Goal: Task Accomplishment & Management: Complete application form

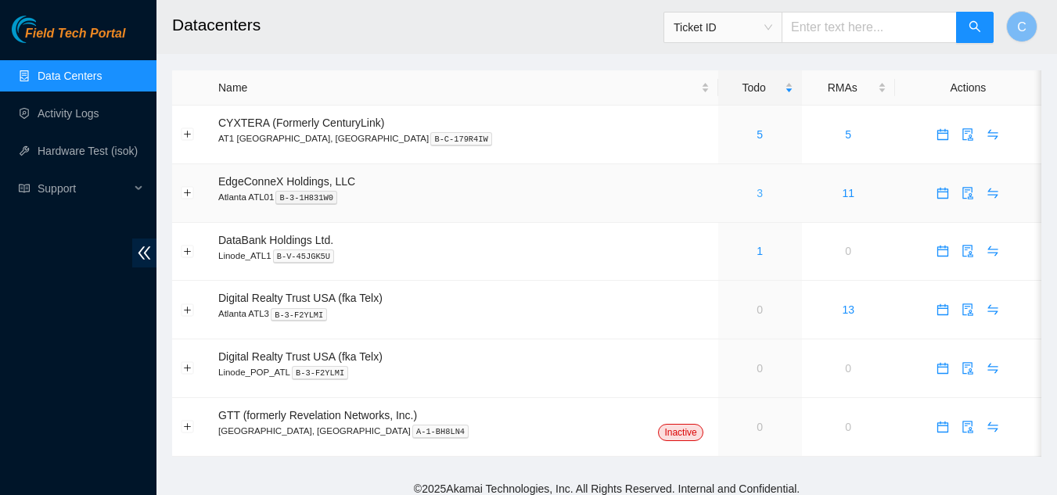
click at [757, 196] on link "3" at bounding box center [760, 193] width 6 height 13
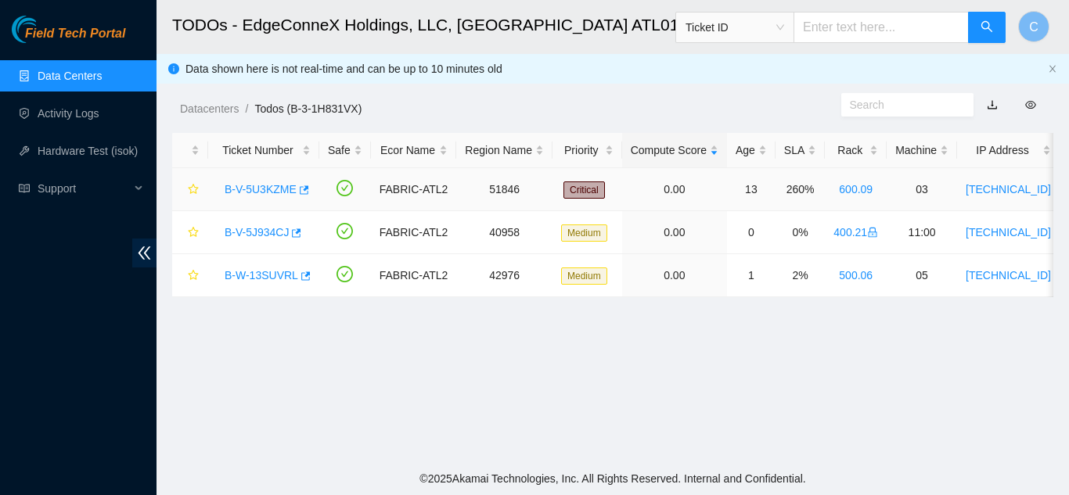
click at [247, 188] on link "B-V-5U3KZME" at bounding box center [261, 189] width 72 height 13
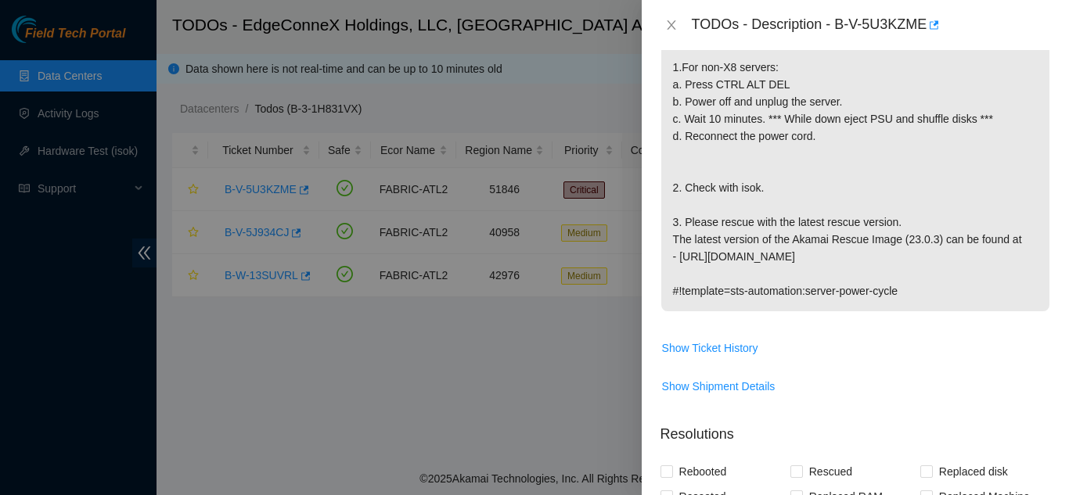
scroll to position [469, 0]
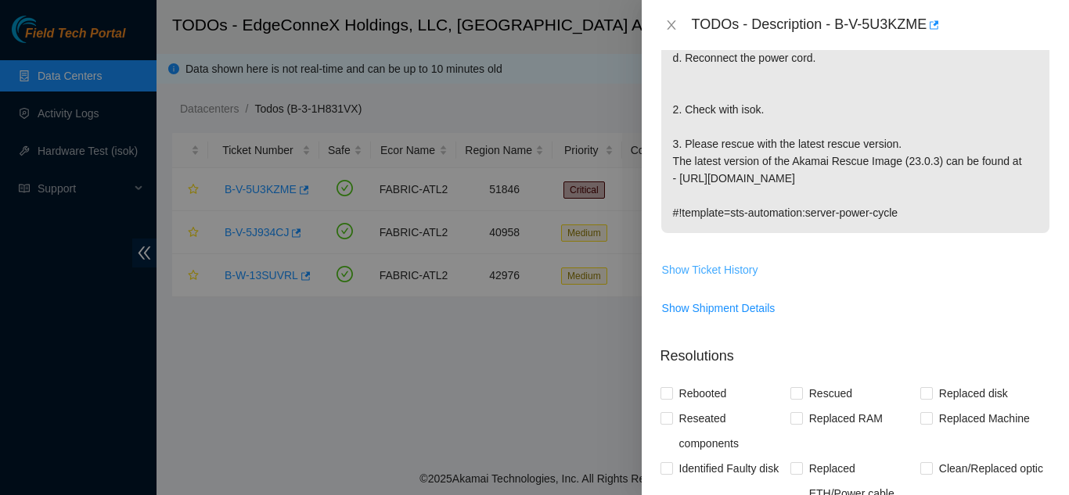
click at [692, 271] on span "Show Ticket History" at bounding box center [710, 269] width 96 height 17
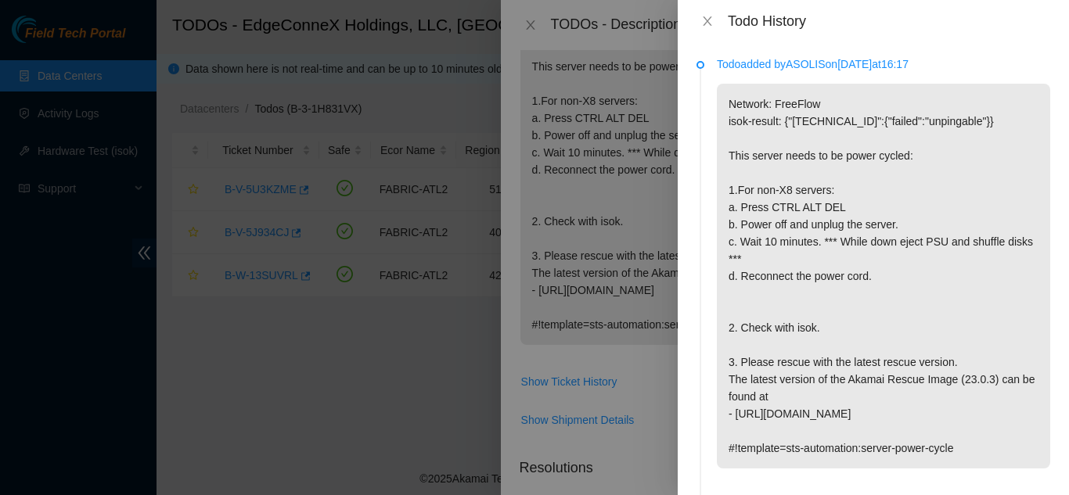
scroll to position [313, 0]
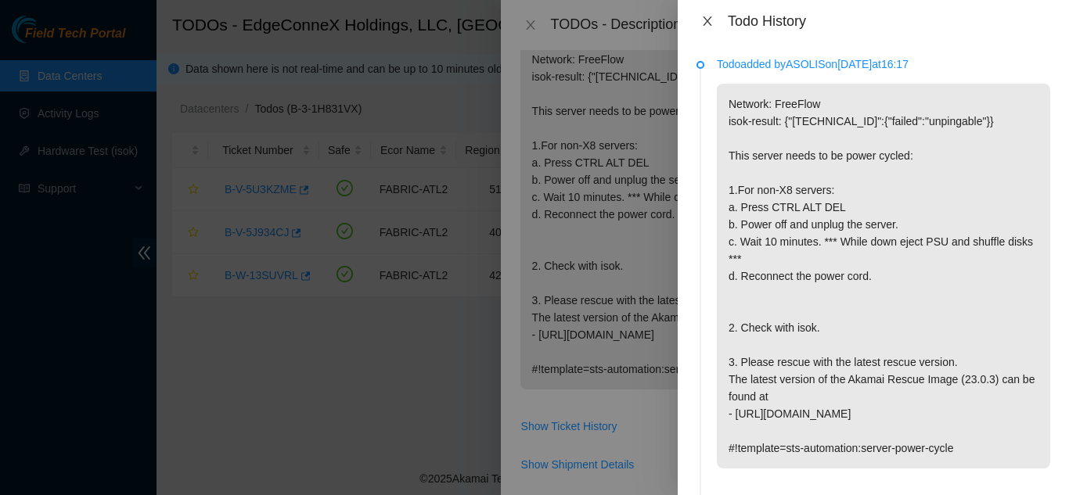
click at [709, 19] on icon "close" at bounding box center [707, 20] width 9 height 9
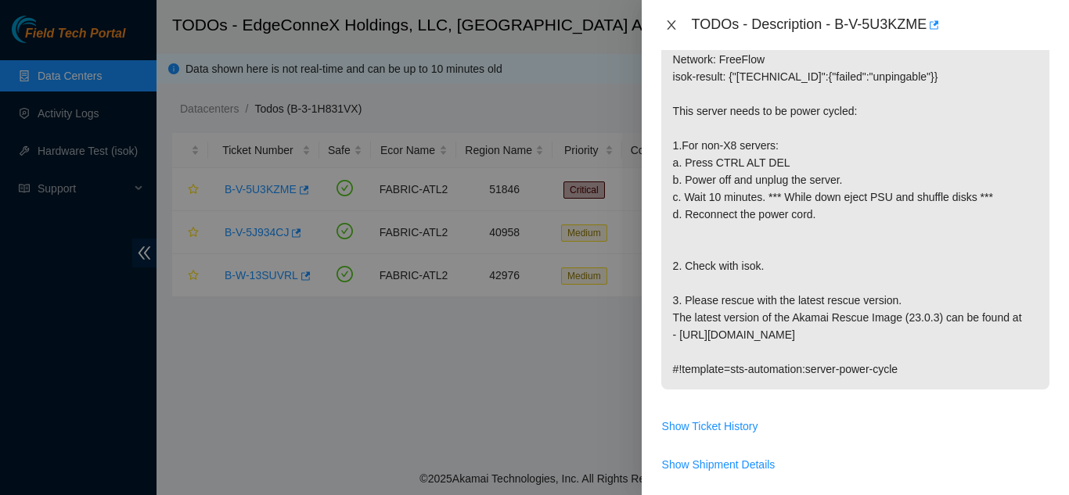
click at [674, 29] on icon "close" at bounding box center [671, 24] width 9 height 9
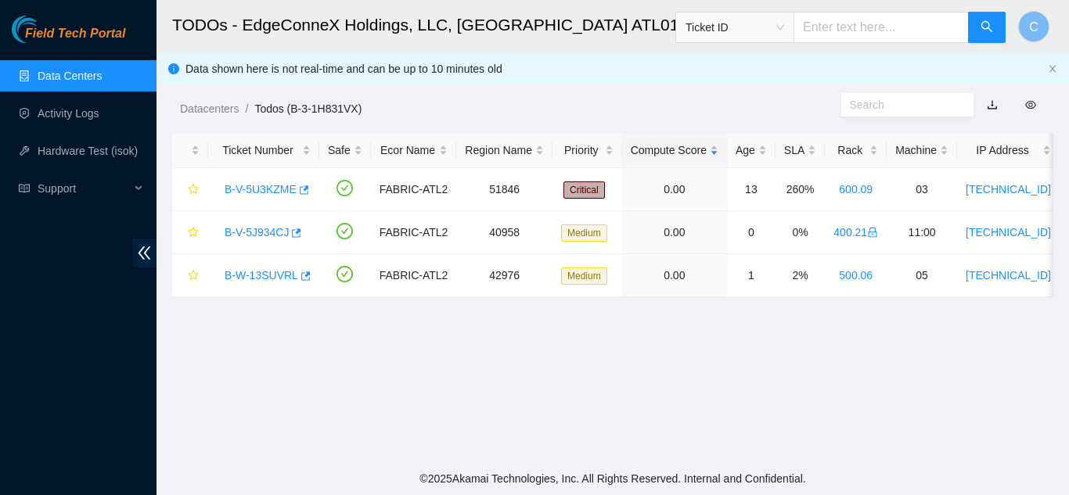
scroll to position [301, 0]
click at [79, 80] on link "Data Centers" at bounding box center [70, 76] width 64 height 13
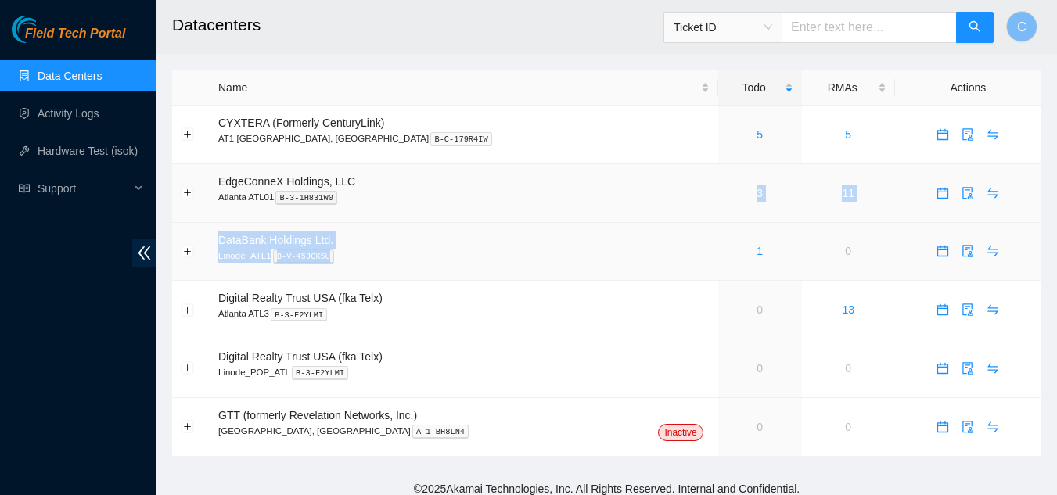
drag, startPoint x: 690, startPoint y: 232, endPoint x: 688, endPoint y: 250, distance: 17.4
click at [689, 246] on tbody "CYXTERA (Formerly CenturyLink) AT1 Atlanta, GA B-C-179R4IW 5 5 EdgeConneX Holdi…" at bounding box center [606, 281] width 869 height 351
click at [727, 253] on div "1" at bounding box center [760, 251] width 67 height 17
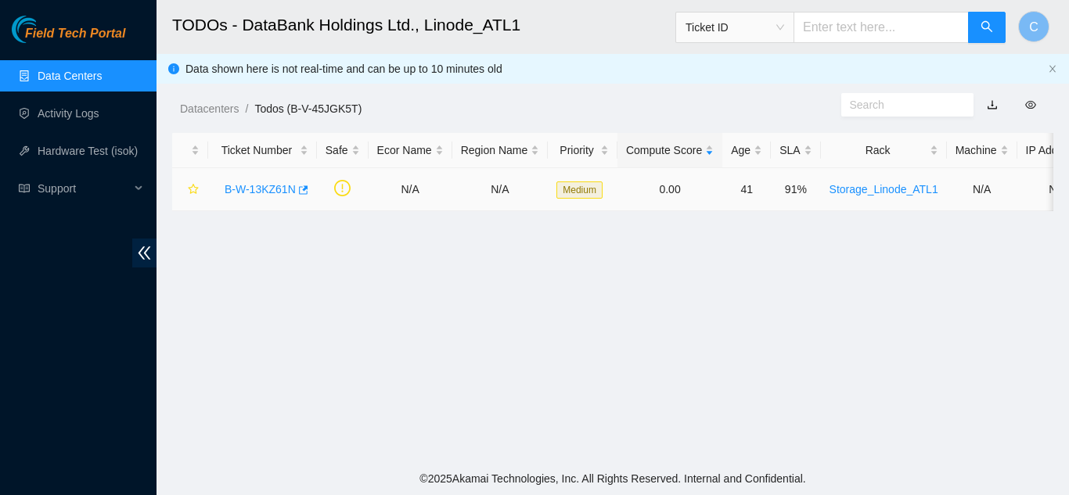
click at [225, 186] on link "B-W-13KZ61N" at bounding box center [260, 189] width 71 height 13
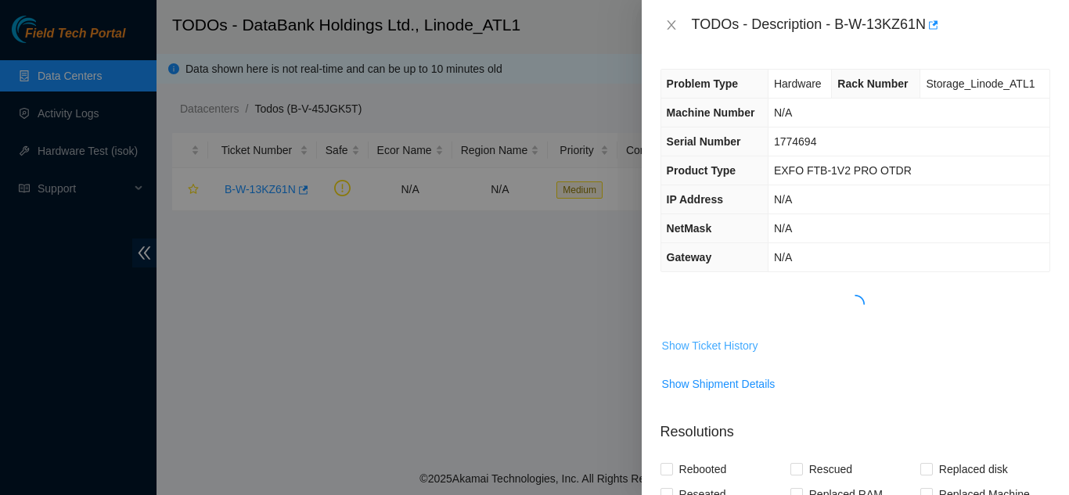
click at [707, 347] on span "Show Ticket History" at bounding box center [710, 345] width 96 height 17
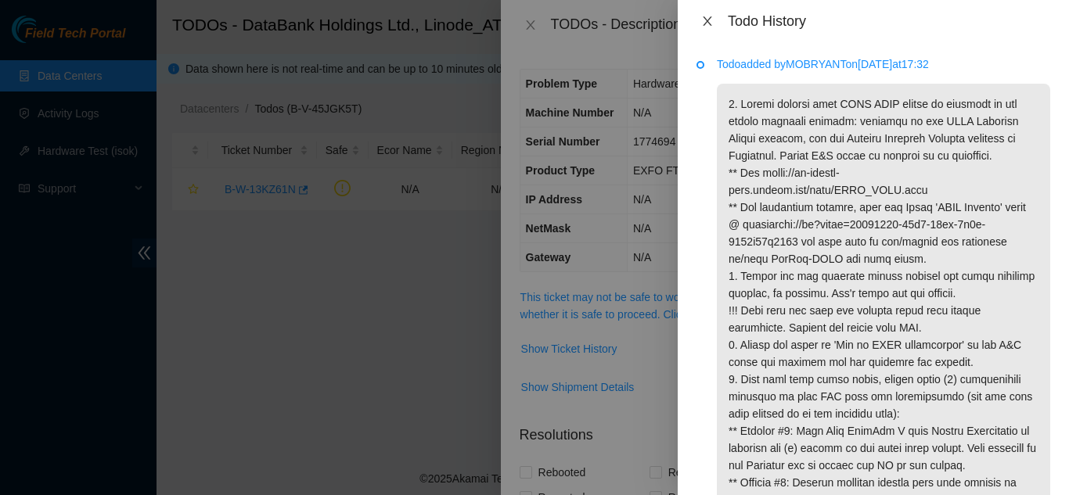
click at [704, 19] on icon "close" at bounding box center [707, 21] width 13 height 13
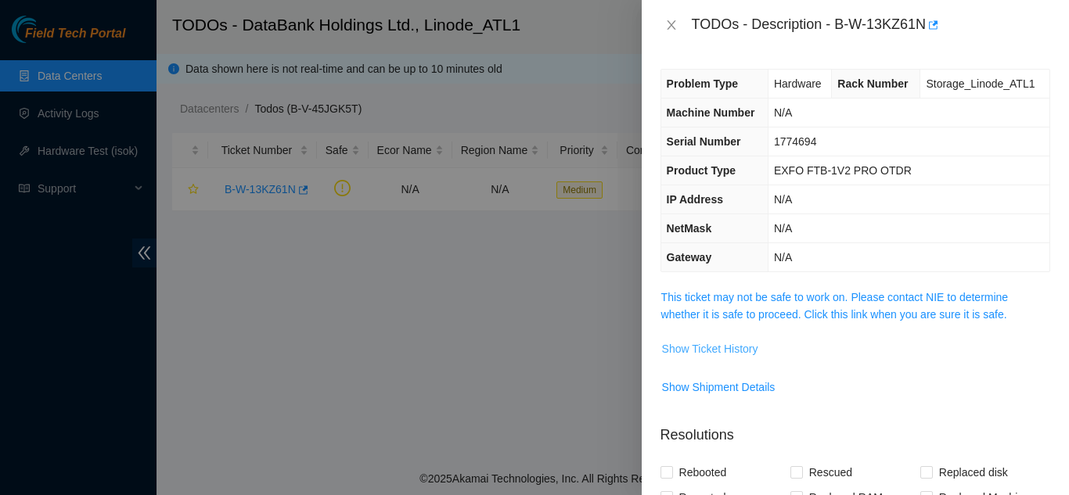
click at [692, 346] on span "Show Ticket History" at bounding box center [710, 348] width 96 height 17
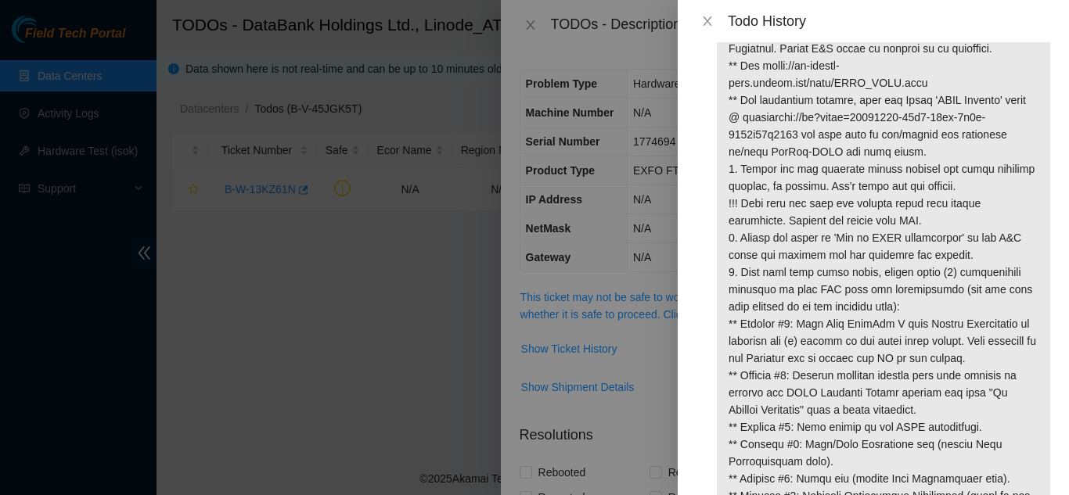
scroll to position [248, 0]
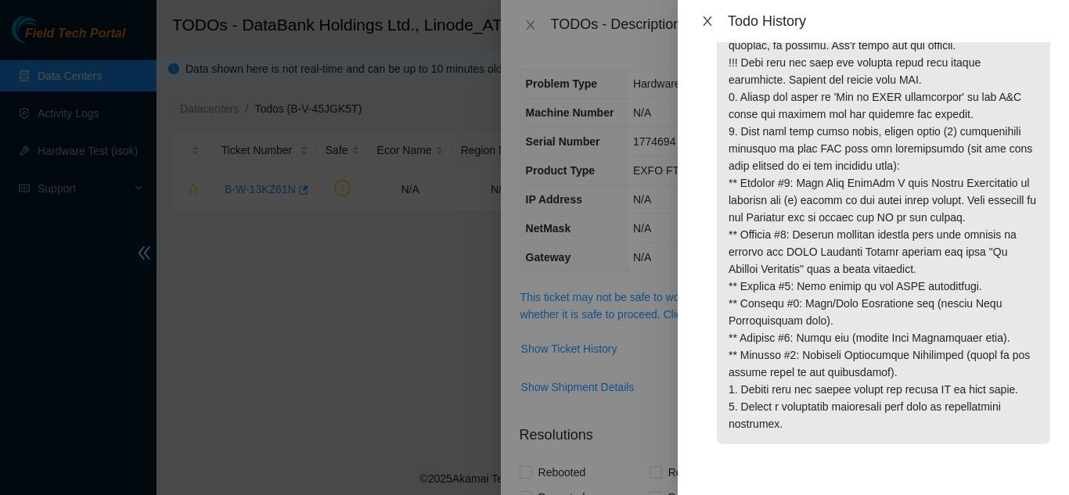
click at [711, 20] on icon "close" at bounding box center [707, 21] width 13 height 13
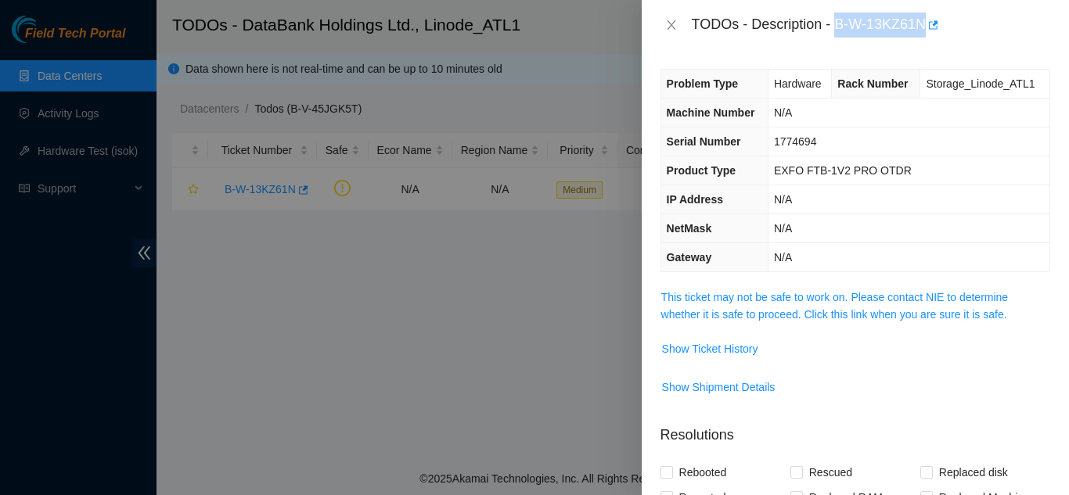
drag, startPoint x: 926, startPoint y: 22, endPoint x: 839, endPoint y: 9, distance: 87.9
click at [839, 9] on div "TODOs - Description - B-W-13KZ61N" at bounding box center [855, 25] width 427 height 50
copy div "B-W-13KZ61N"
drag, startPoint x: 817, startPoint y: 138, endPoint x: 771, endPoint y: 137, distance: 46.2
click at [771, 137] on td "1774694" at bounding box center [908, 142] width 282 height 29
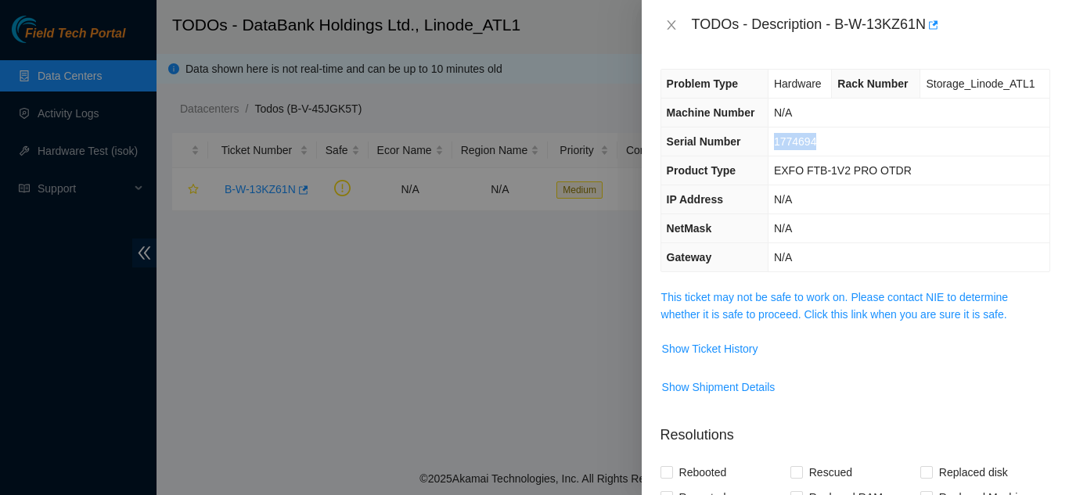
copy span "1774694"
click at [732, 347] on span "Show Ticket History" at bounding box center [710, 348] width 96 height 17
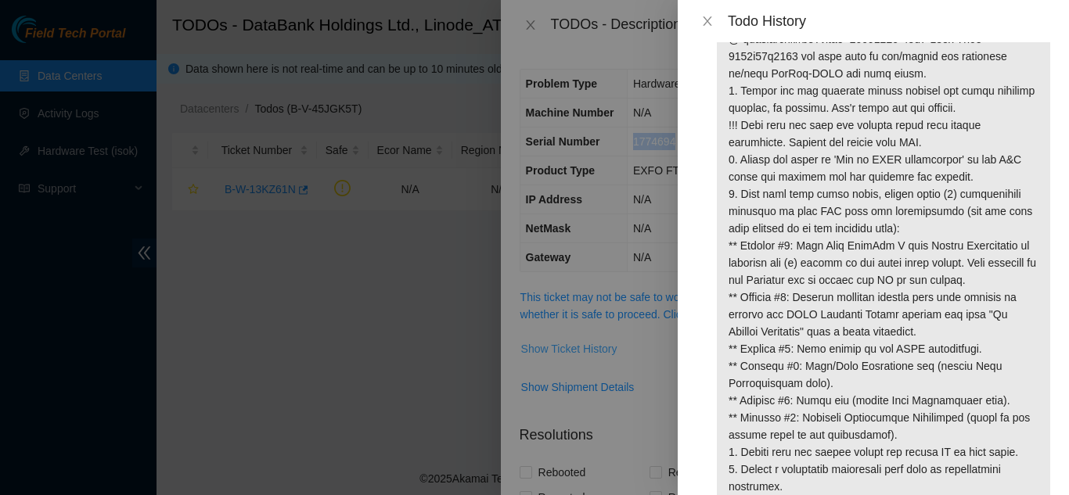
scroll to position [195, 0]
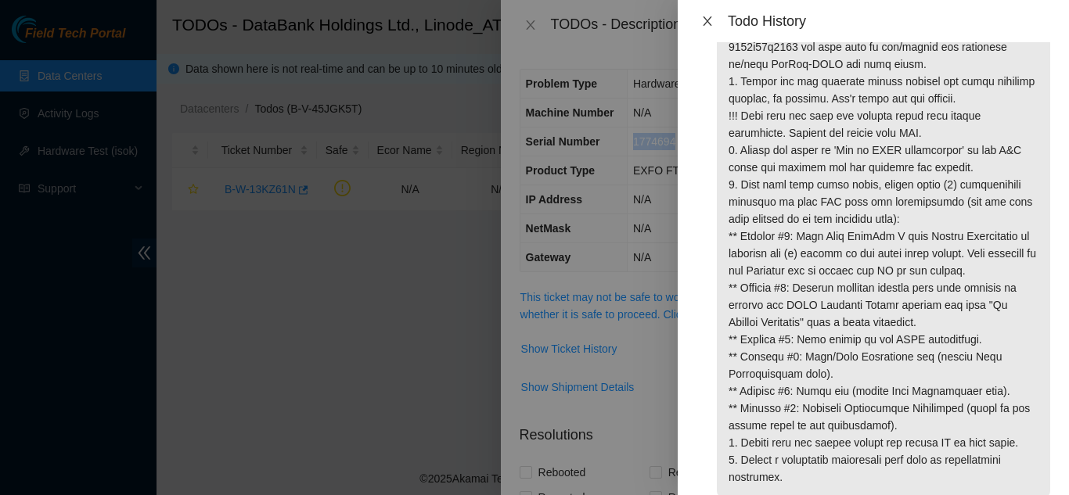
click at [699, 26] on button "Close" at bounding box center [707, 21] width 22 height 15
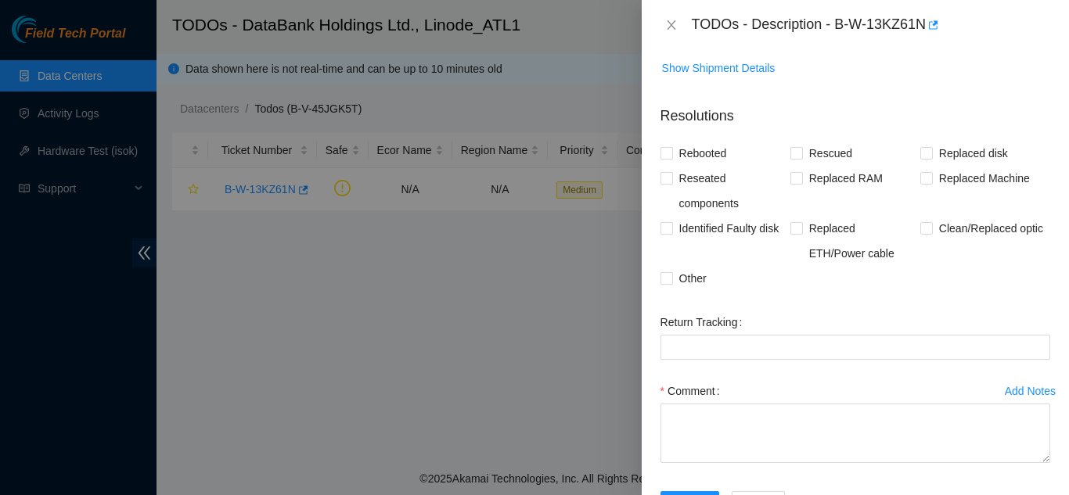
scroll to position [320, 0]
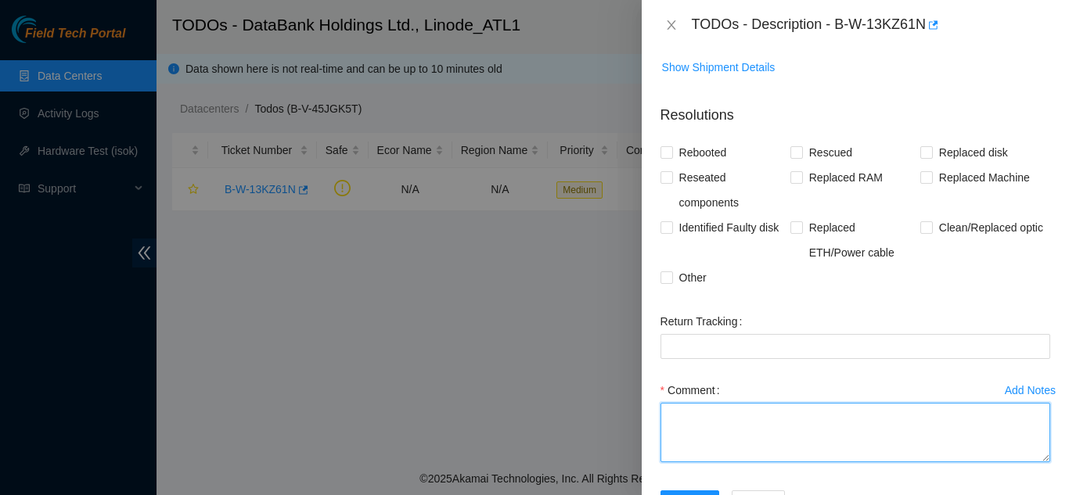
click at [696, 433] on textarea "Comment" at bounding box center [855, 432] width 390 height 59
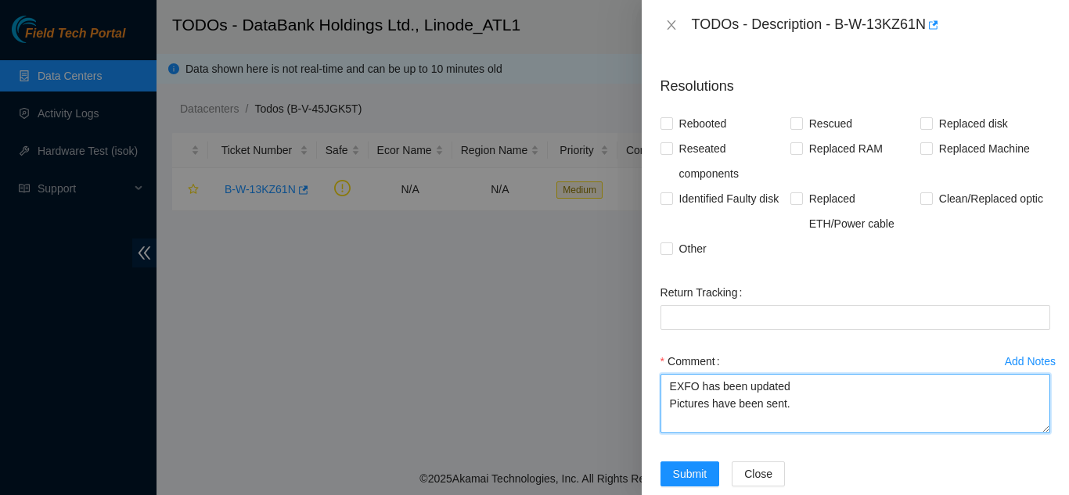
scroll to position [378, 0]
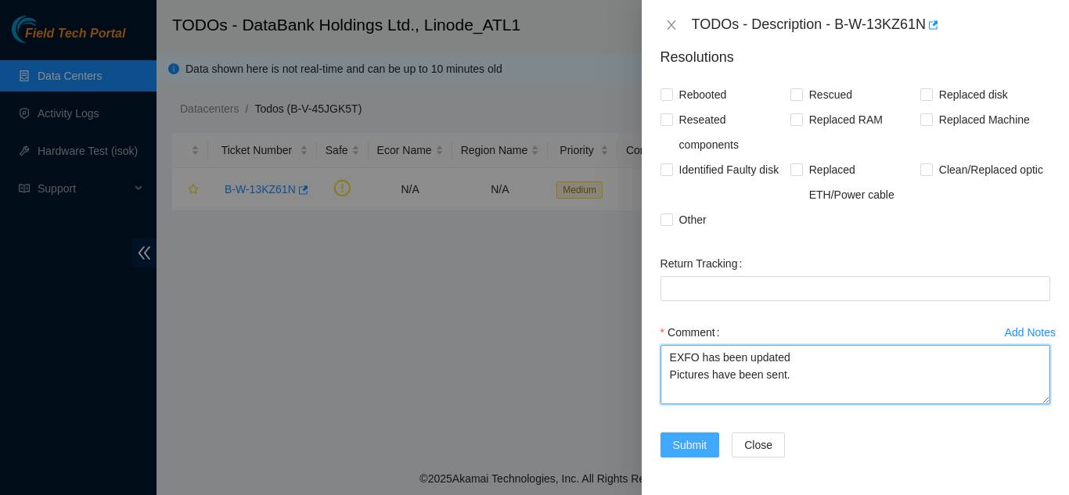
type textarea "EXFO has been updated Pictures have been sent."
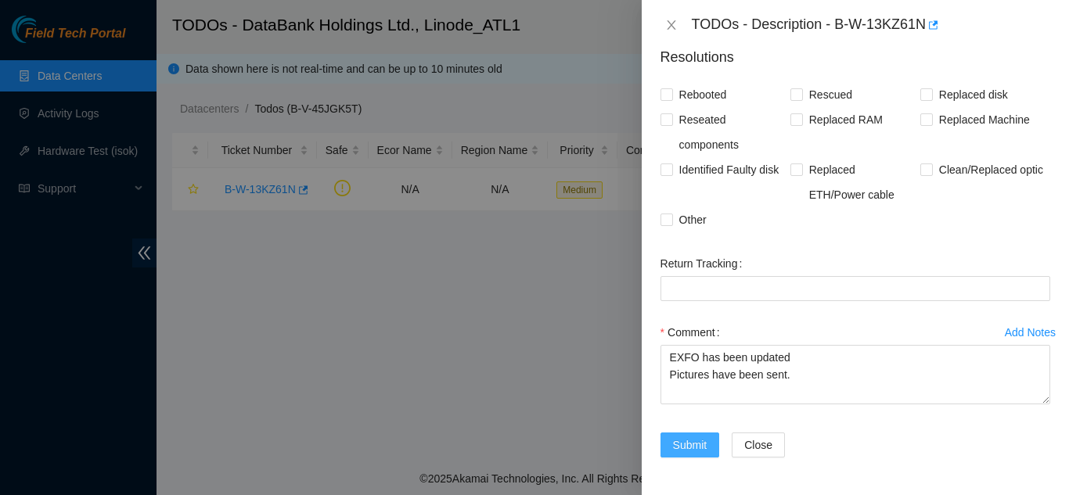
click at [688, 448] on span "Submit" at bounding box center [690, 445] width 34 height 17
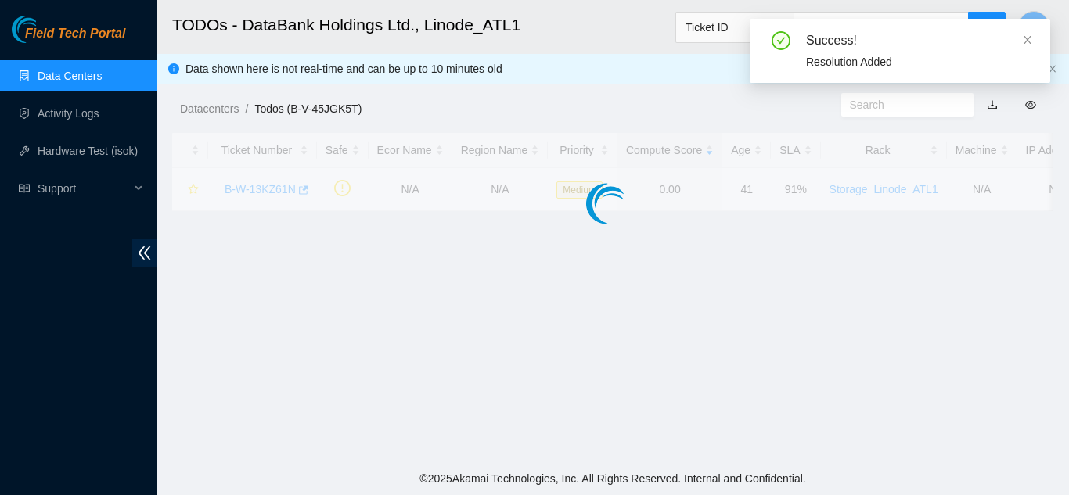
scroll to position [430, 0]
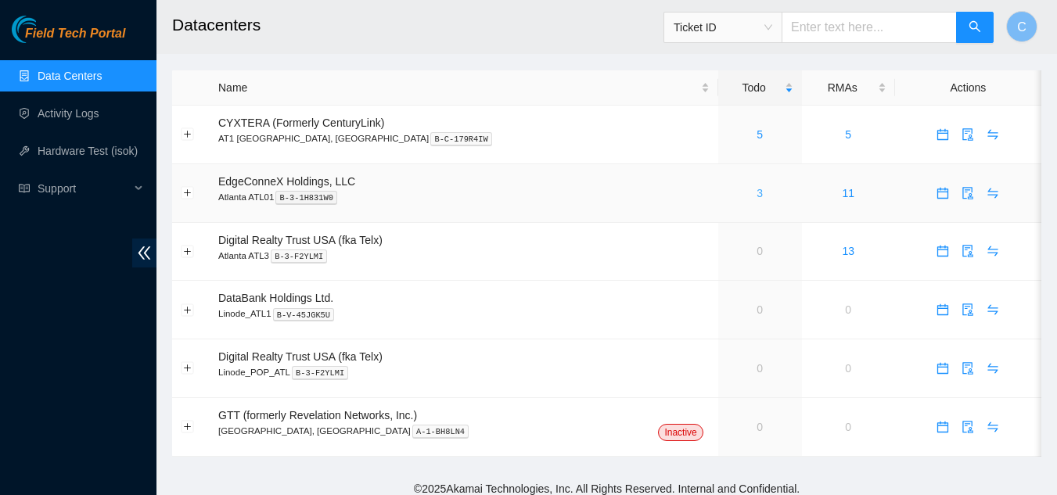
click at [757, 194] on link "3" at bounding box center [760, 193] width 6 height 13
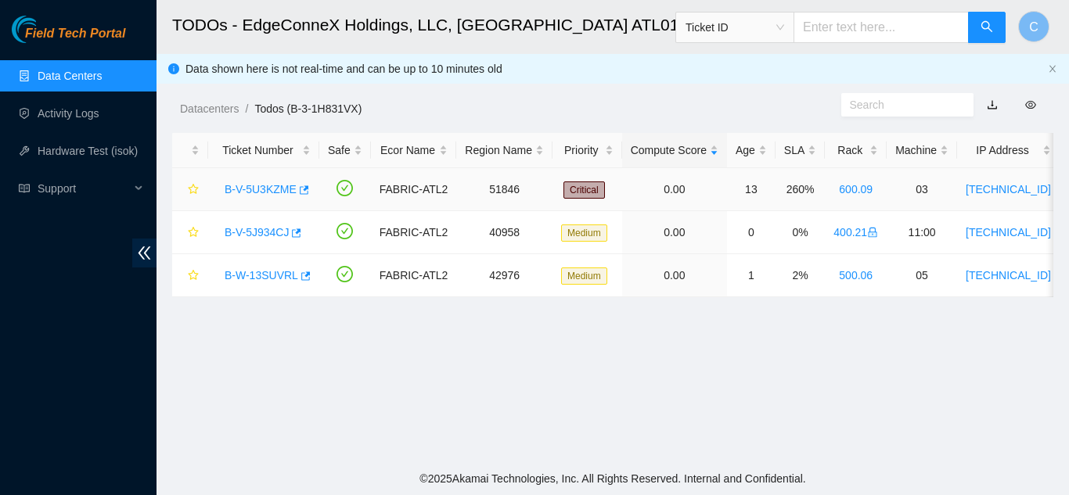
click at [257, 192] on link "B-V-5U3KZME" at bounding box center [261, 189] width 72 height 13
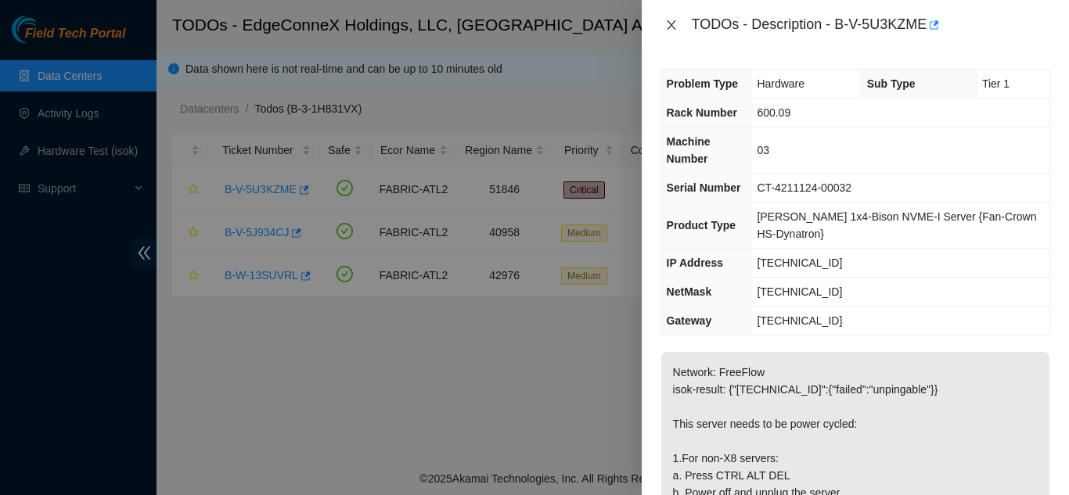
click at [666, 23] on icon "close" at bounding box center [671, 25] width 13 height 13
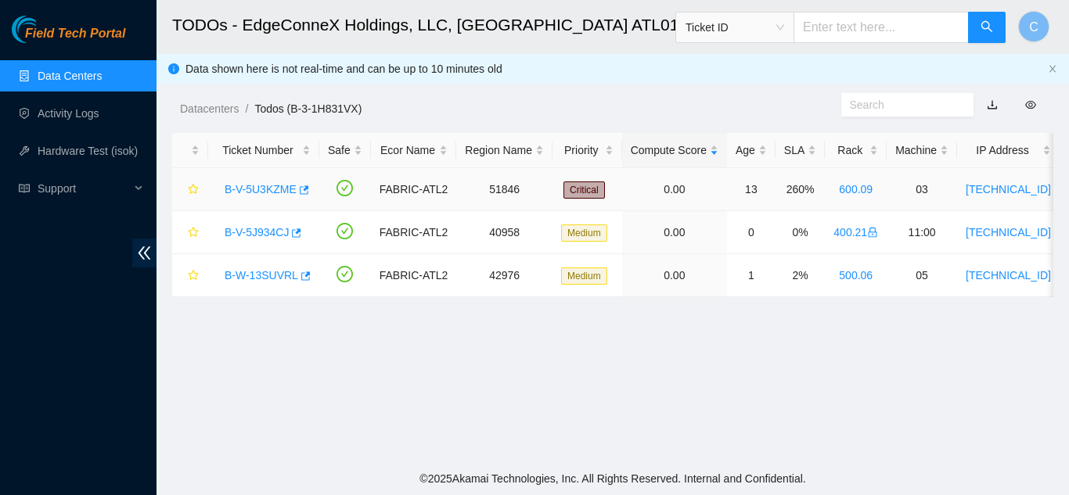
click at [268, 191] on link "B-V-5U3KZME" at bounding box center [261, 189] width 72 height 13
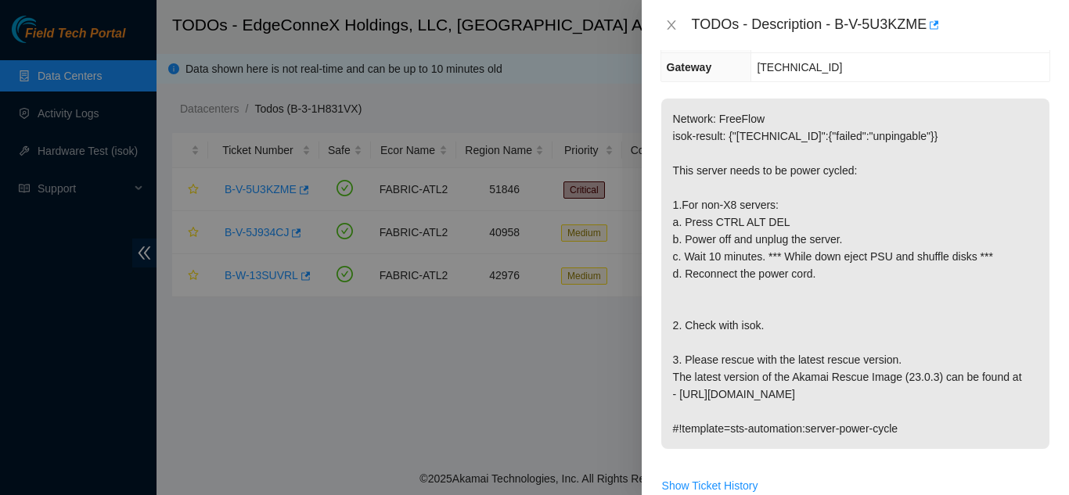
scroll to position [410, 0]
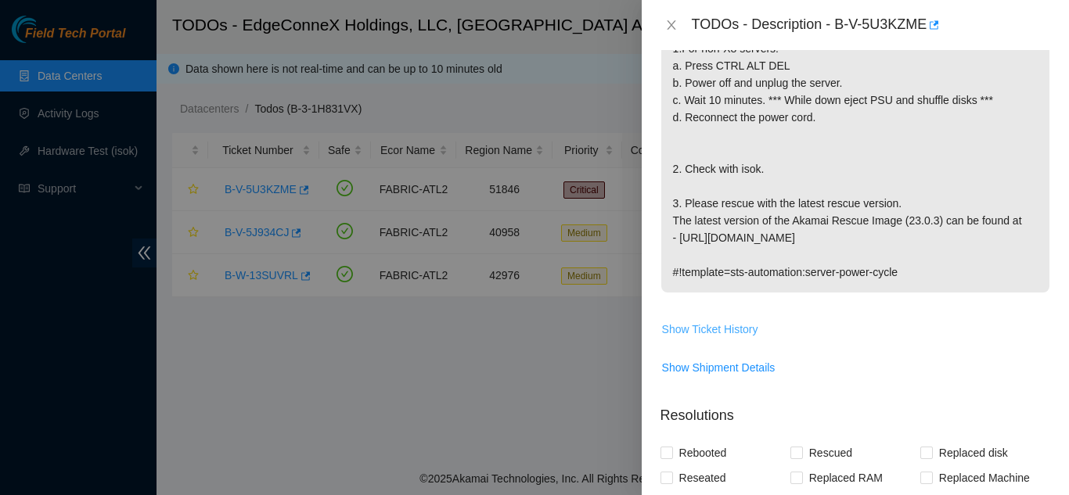
click at [683, 329] on span "Show Ticket History" at bounding box center [710, 329] width 96 height 17
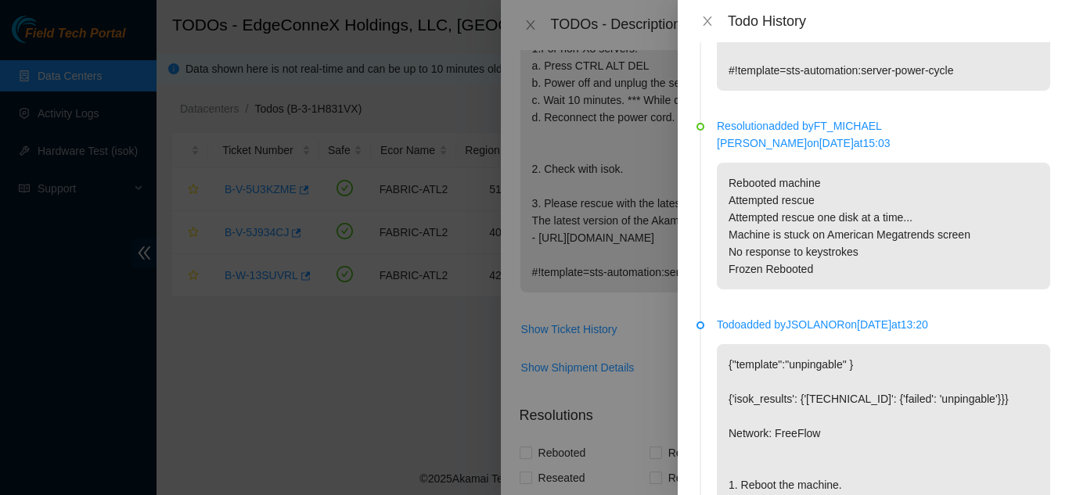
scroll to position [391, 0]
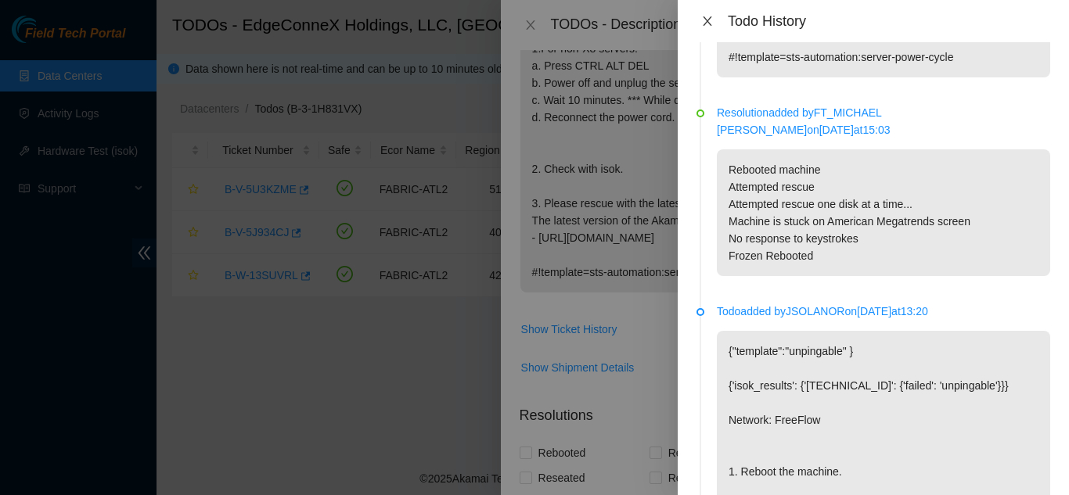
click at [707, 23] on icon "close" at bounding box center [707, 21] width 13 height 13
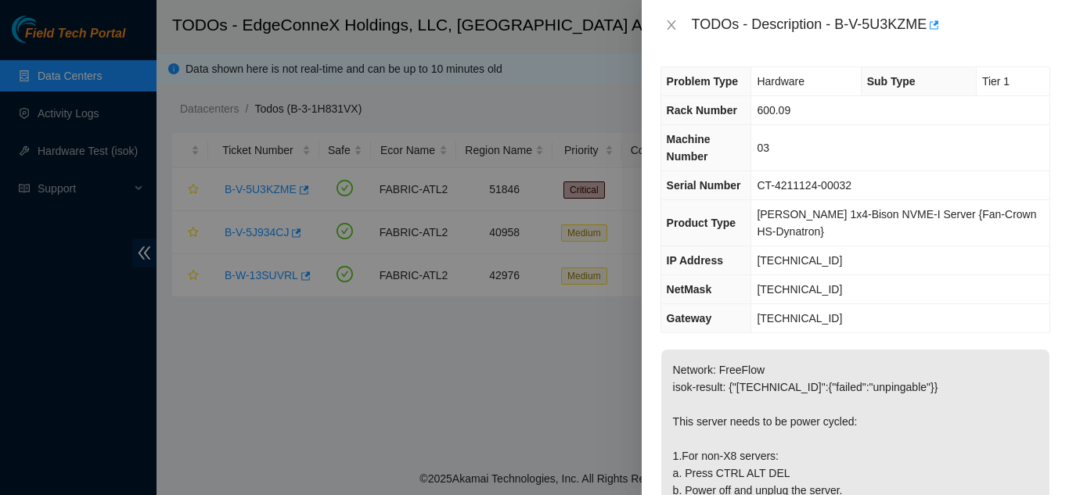
scroll to position [0, 0]
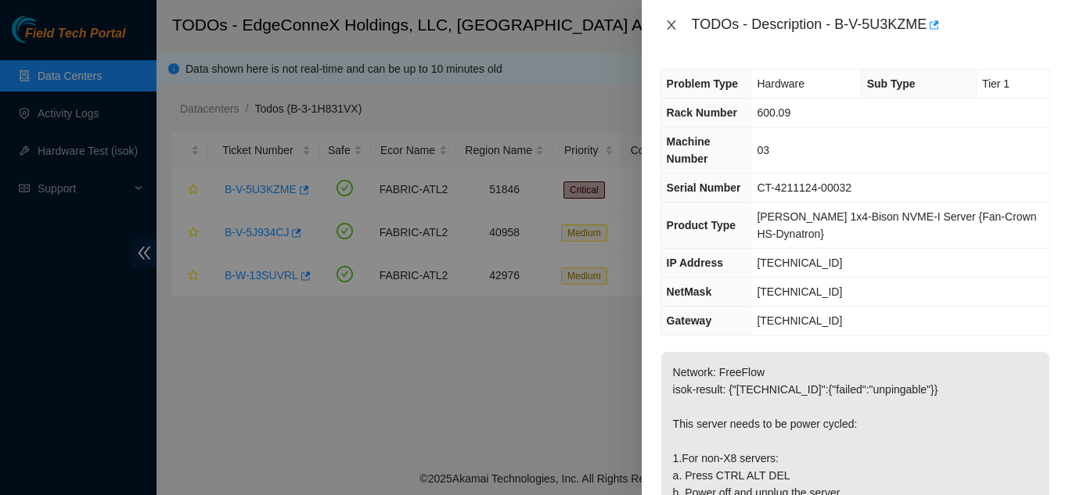
click at [674, 21] on icon "close" at bounding box center [671, 24] width 9 height 9
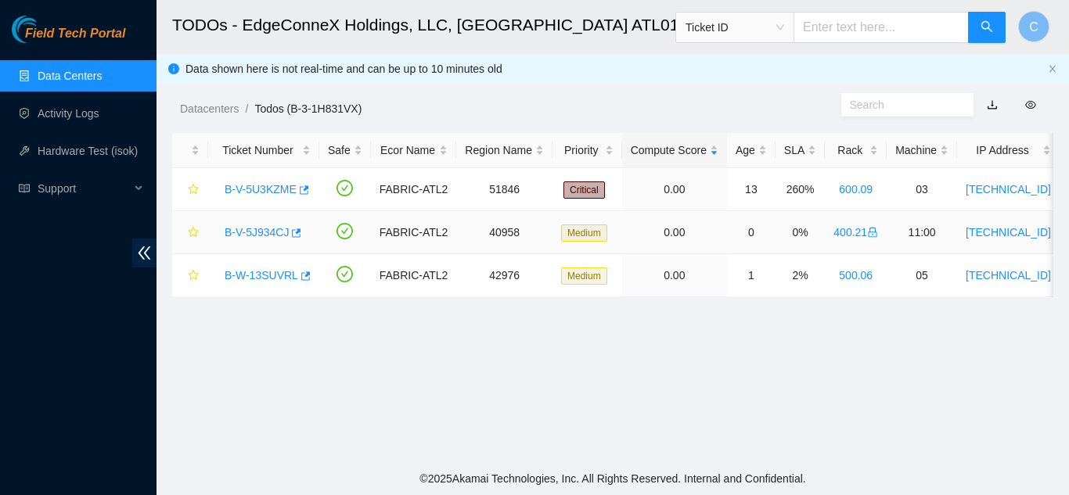
click at [247, 223] on div "B-V-5J934CJ" at bounding box center [264, 232] width 94 height 25
click at [248, 232] on link "B-V-5J934CJ" at bounding box center [257, 232] width 64 height 13
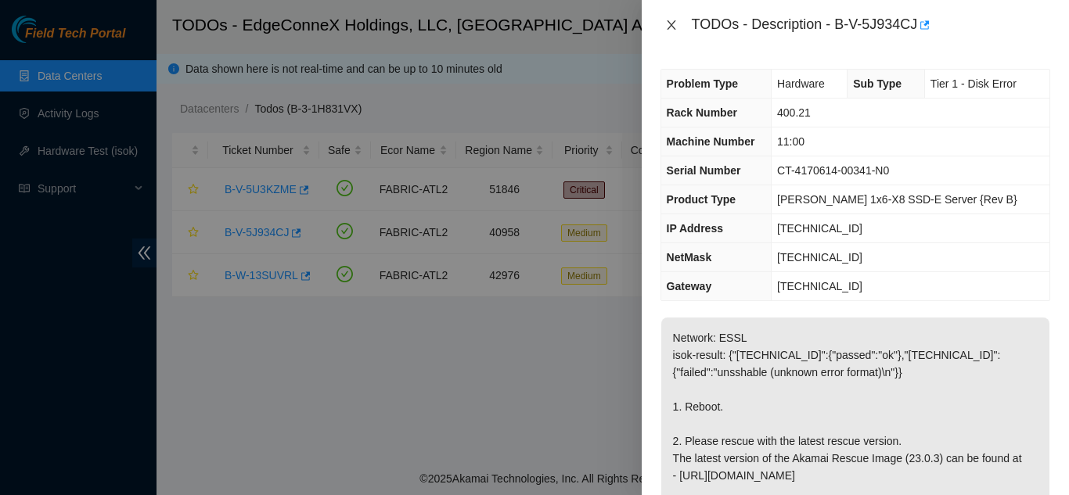
click at [666, 30] on icon "close" at bounding box center [671, 25] width 13 height 13
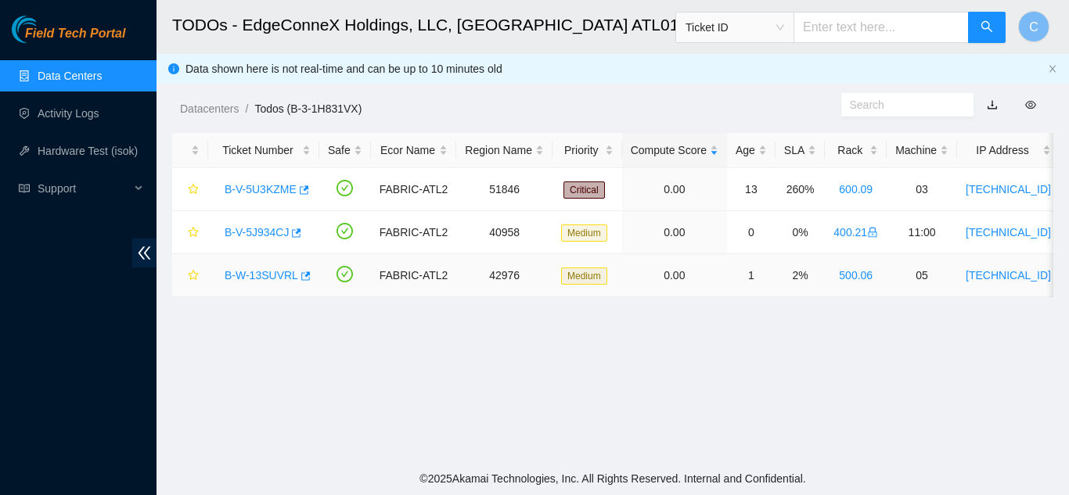
click at [257, 276] on link "B-W-13SUVRL" at bounding box center [262, 275] width 74 height 13
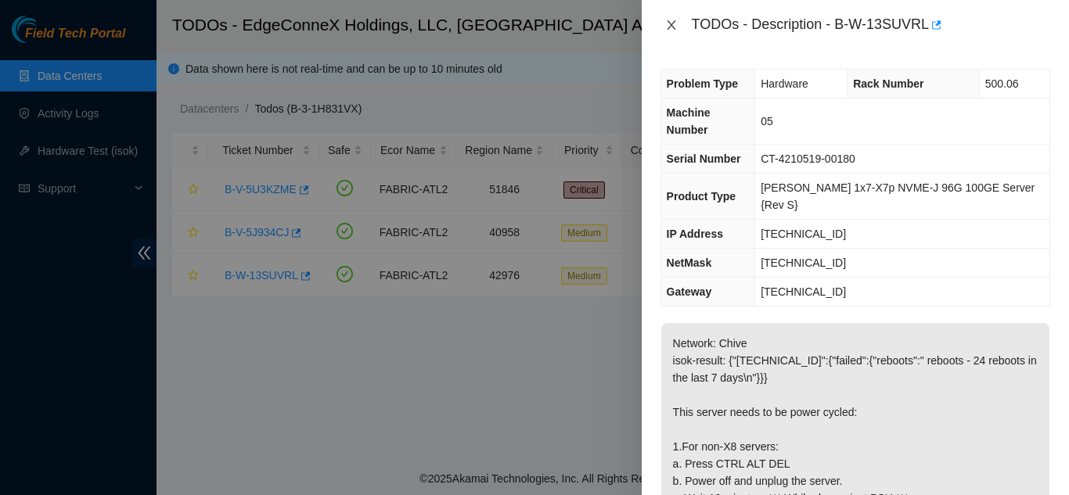
click at [670, 27] on icon "close" at bounding box center [671, 24] width 9 height 9
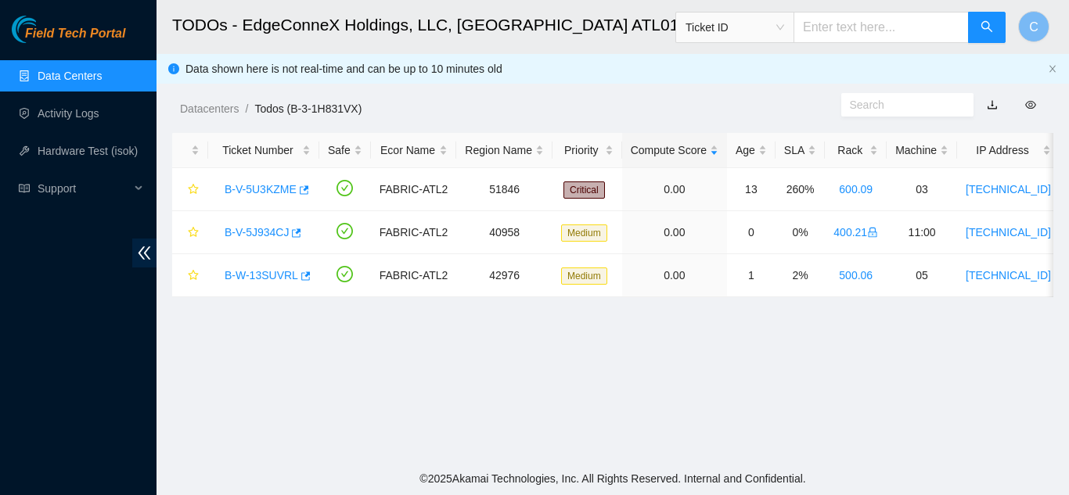
click at [55, 78] on link "Data Centers" at bounding box center [70, 76] width 64 height 13
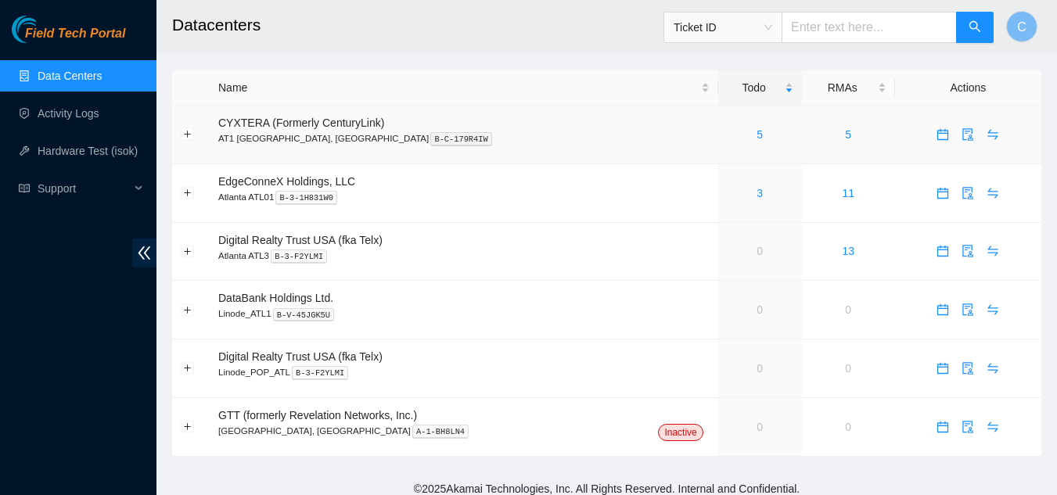
click at [727, 142] on div "5" at bounding box center [760, 134] width 67 height 17
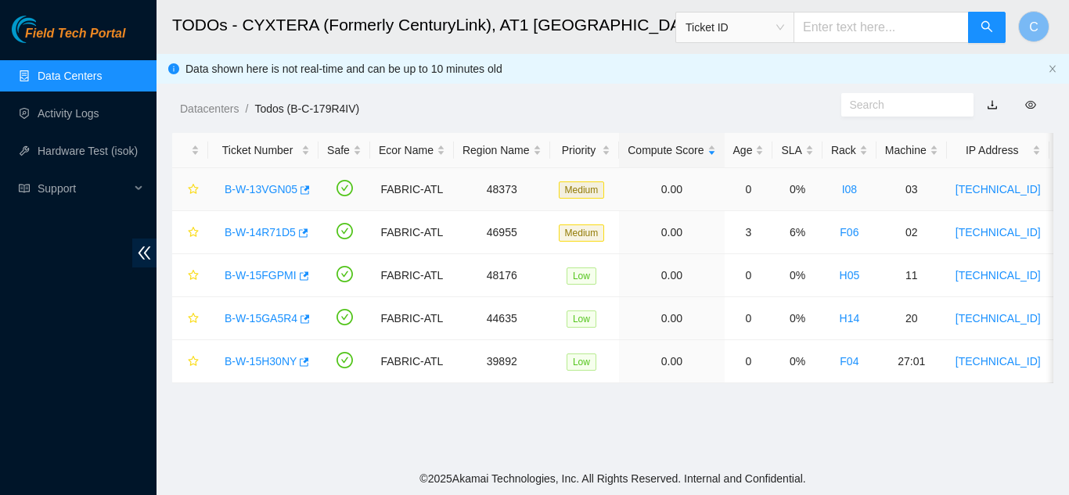
click at [245, 192] on link "B-W-13VGN05" at bounding box center [261, 189] width 73 height 13
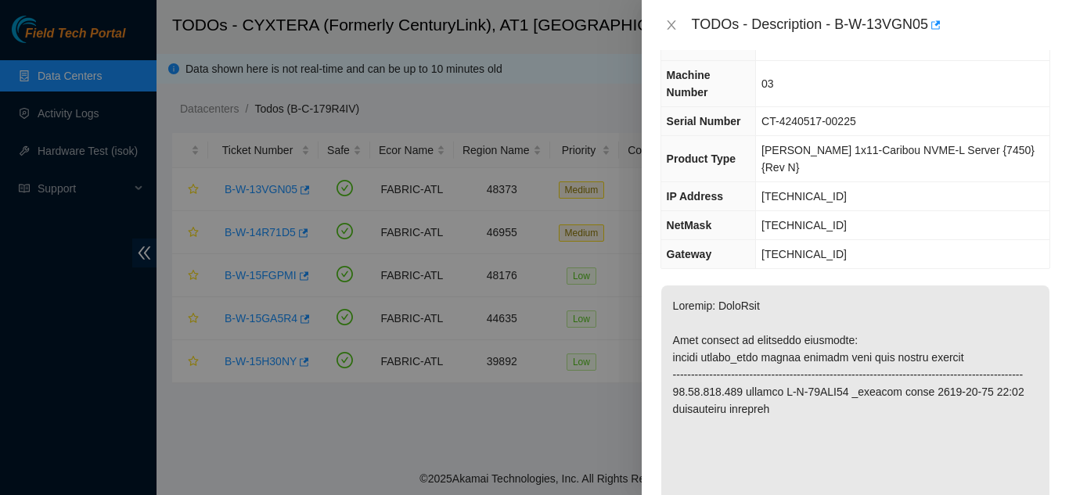
scroll to position [235, 0]
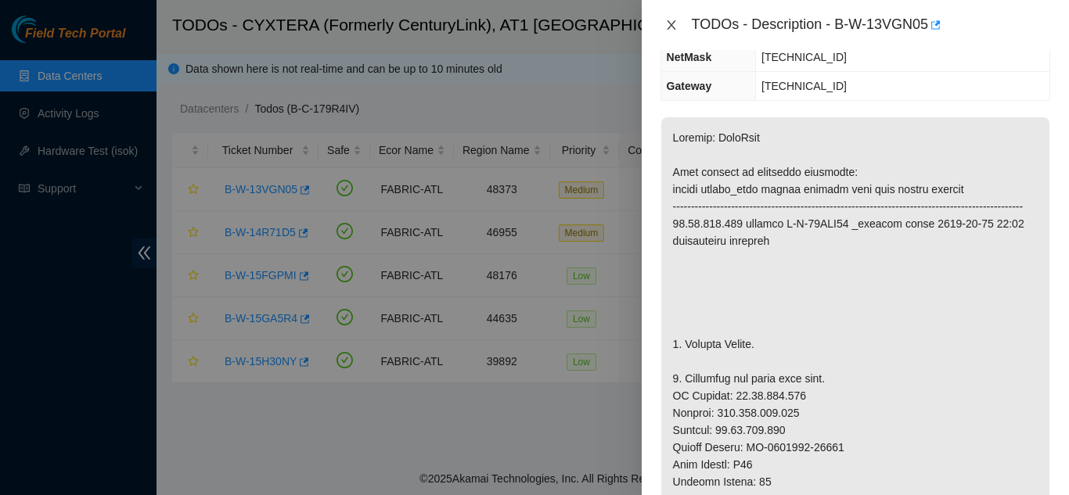
click at [667, 25] on icon "close" at bounding box center [671, 25] width 13 height 13
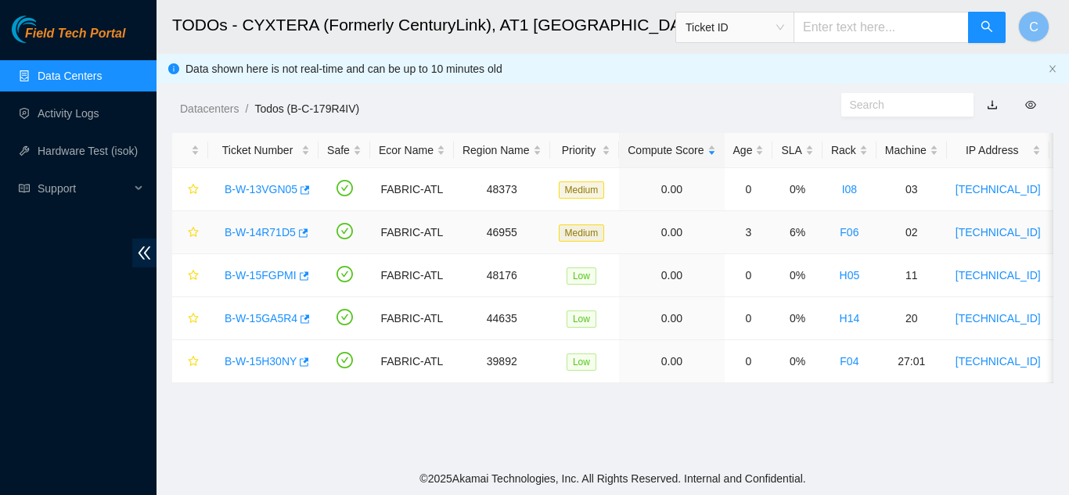
click at [268, 239] on link "B-W-14R71D5" at bounding box center [260, 232] width 71 height 13
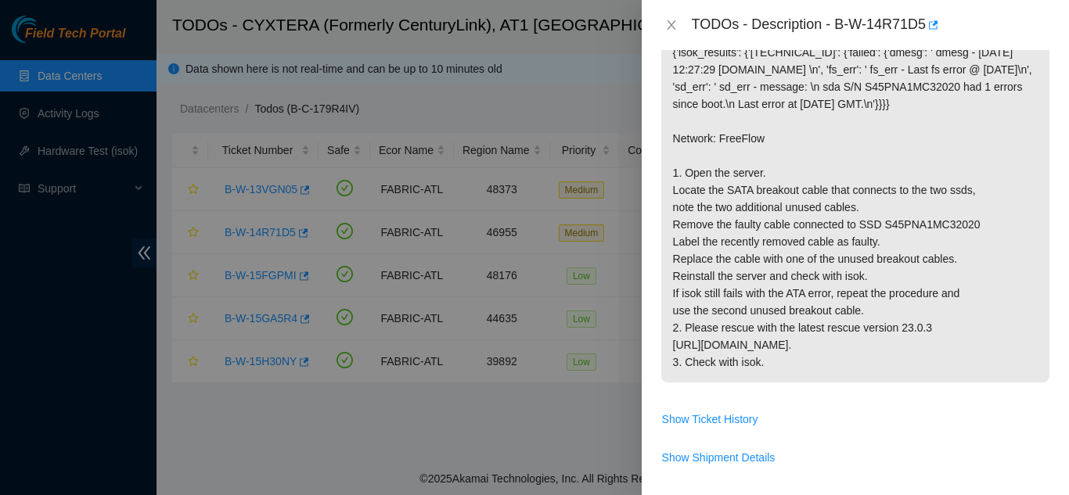
scroll to position [313, 0]
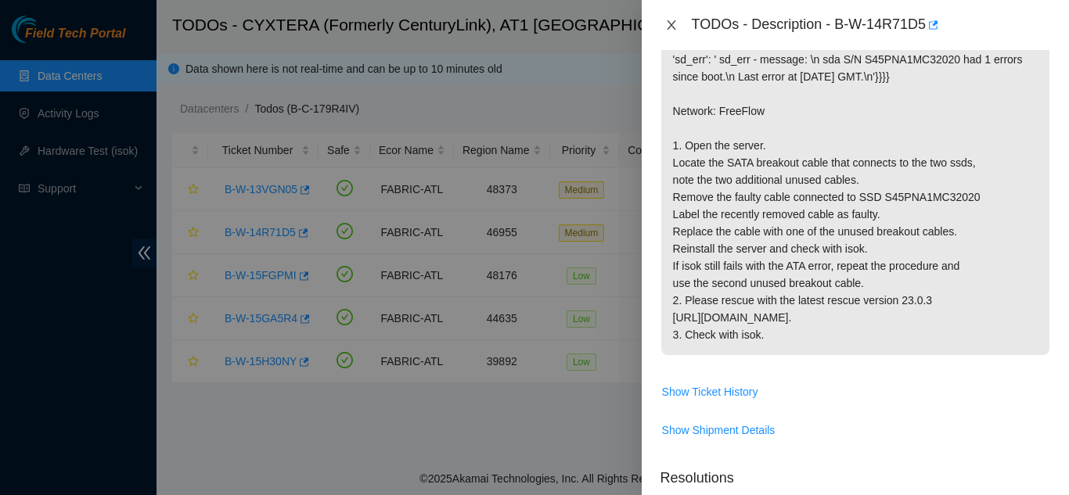
click at [665, 25] on icon "close" at bounding box center [671, 25] width 13 height 13
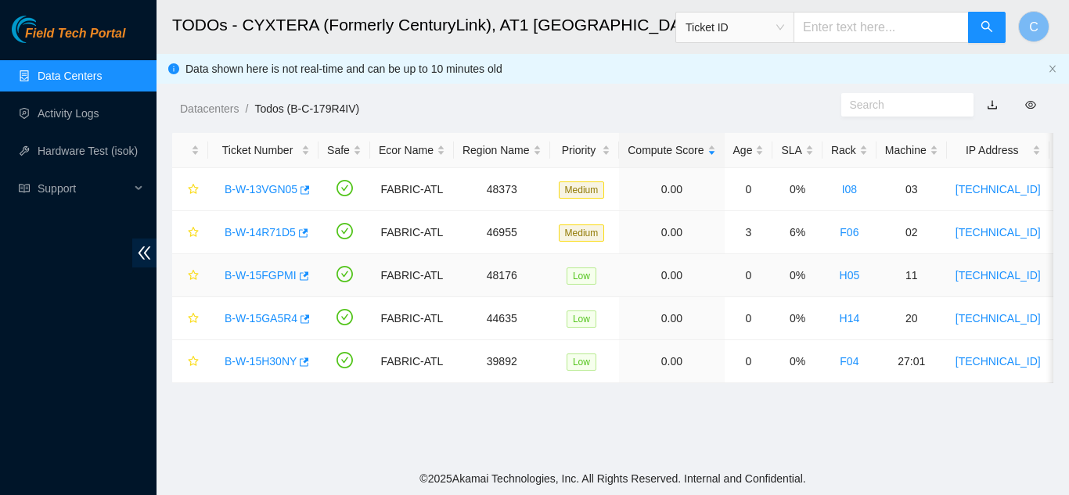
drag, startPoint x: 282, startPoint y: 268, endPoint x: 304, endPoint y: 268, distance: 22.7
click at [281, 269] on link "B-W-15FGPMI" at bounding box center [261, 275] width 72 height 13
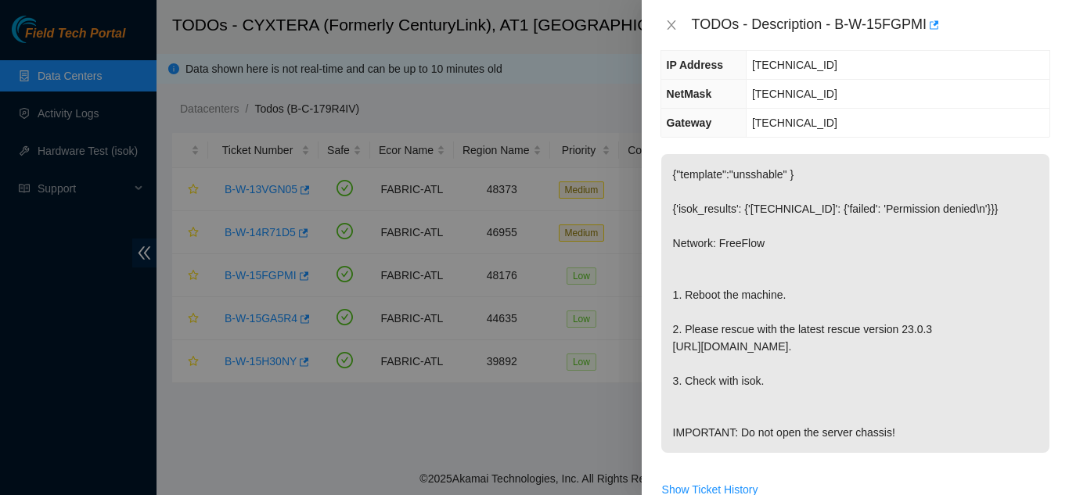
scroll to position [191, 0]
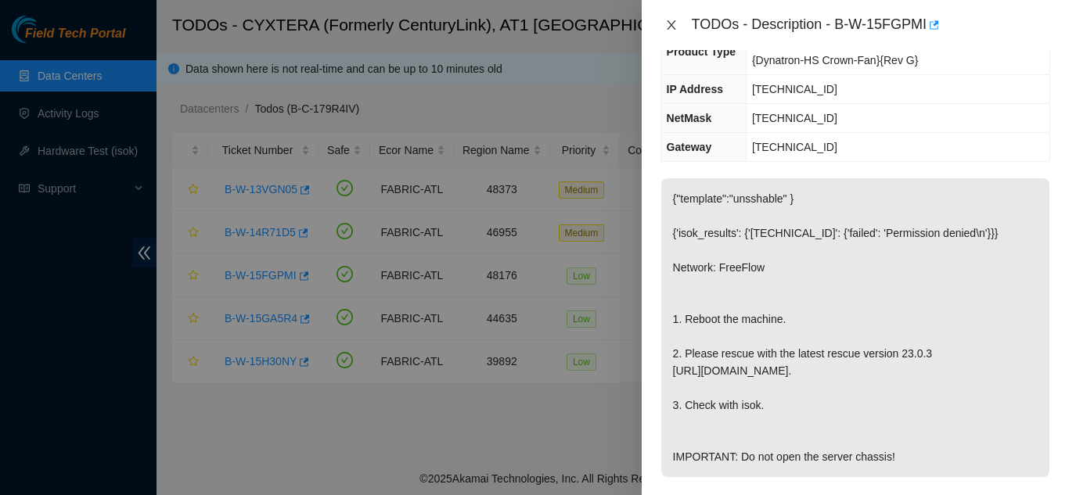
click at [670, 27] on icon "close" at bounding box center [671, 25] width 13 height 13
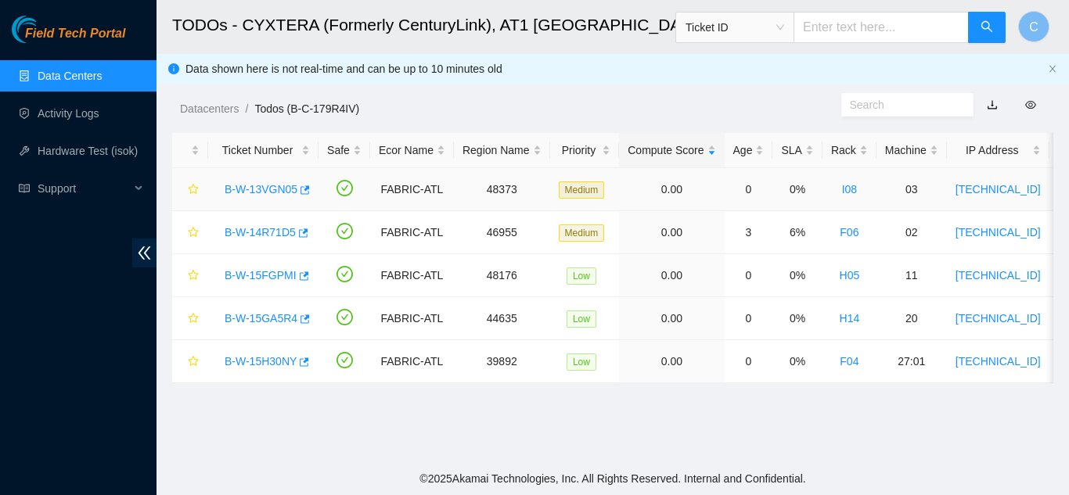
scroll to position [225, 0]
click at [268, 281] on link "B-W-15FGPMI" at bounding box center [261, 275] width 72 height 13
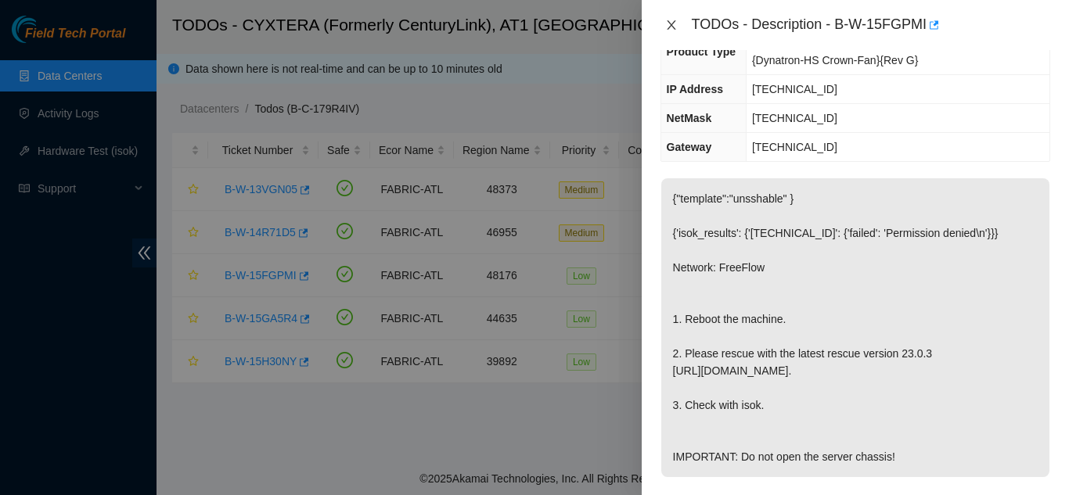
click at [674, 23] on icon "close" at bounding box center [671, 25] width 13 height 13
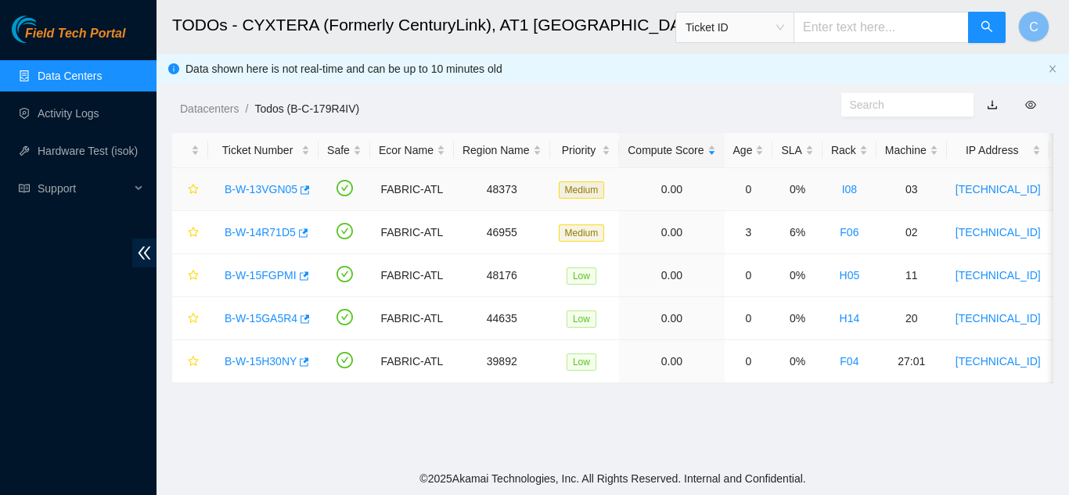
scroll to position [225, 0]
click at [242, 322] on link "B-W-15GA5R4" at bounding box center [261, 318] width 73 height 13
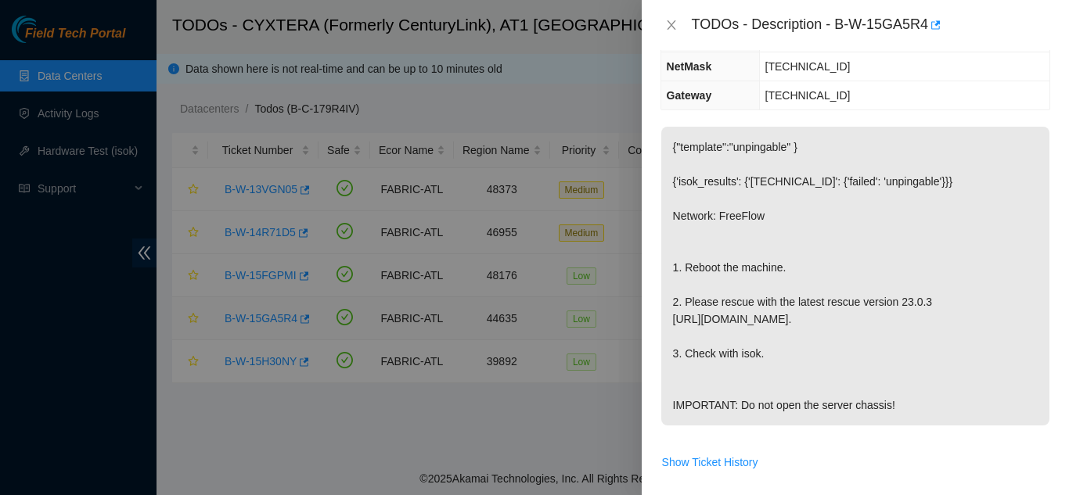
scroll to position [191, 0]
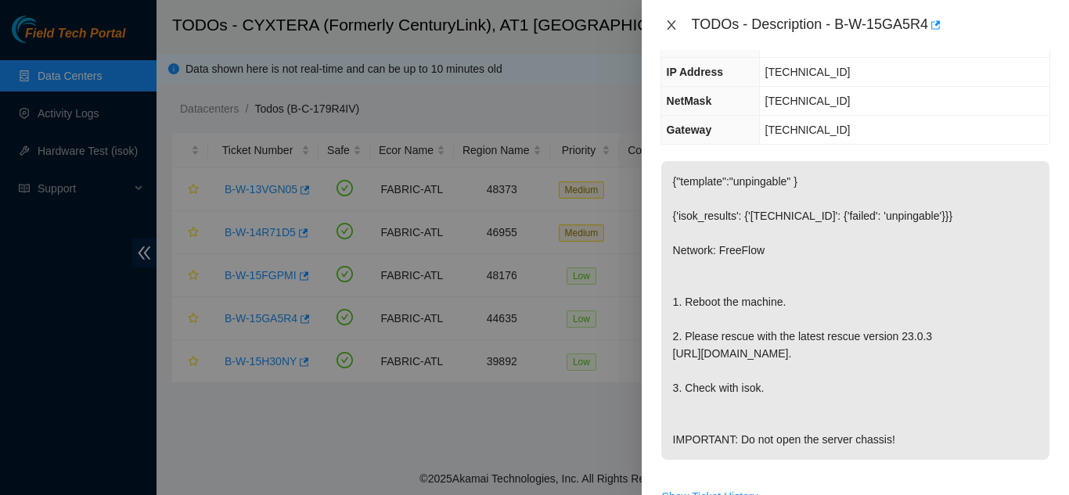
click at [670, 27] on icon "close" at bounding box center [671, 25] width 13 height 13
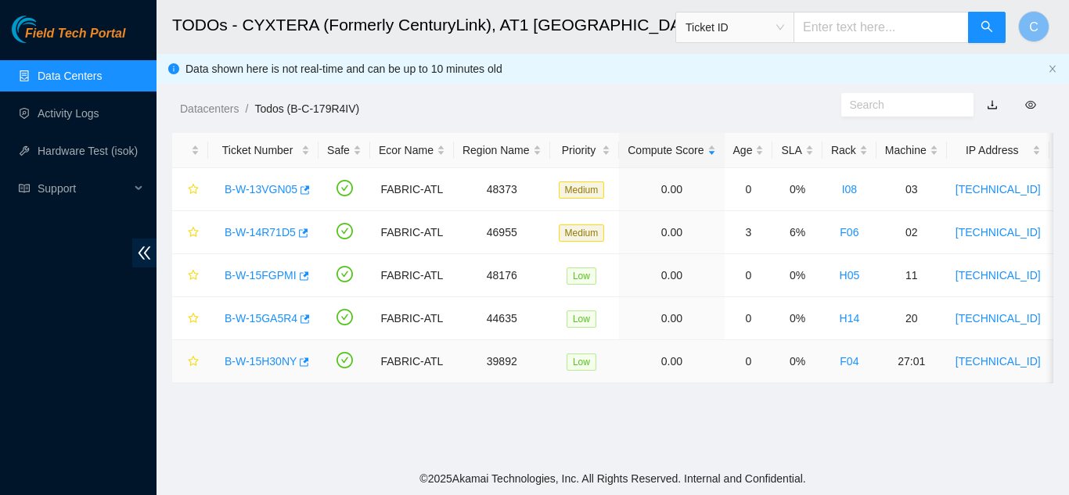
click at [265, 355] on link "B-W-15H30NY" at bounding box center [261, 361] width 72 height 13
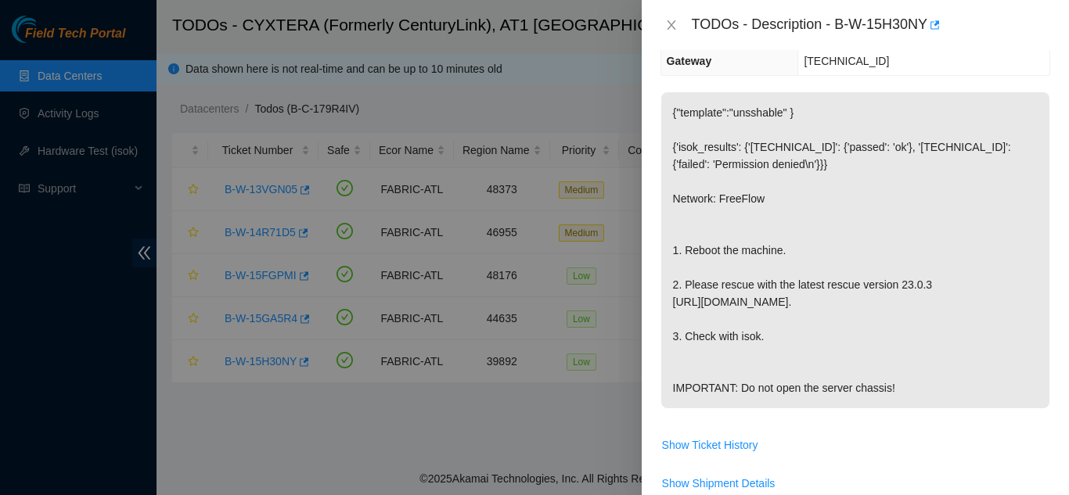
scroll to position [174, 0]
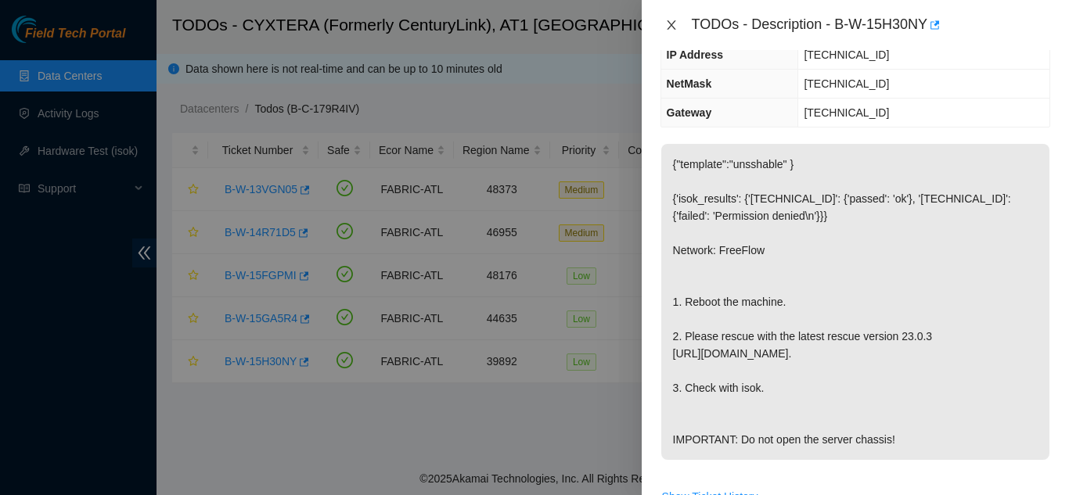
click at [677, 27] on button "Close" at bounding box center [671, 25] width 22 height 15
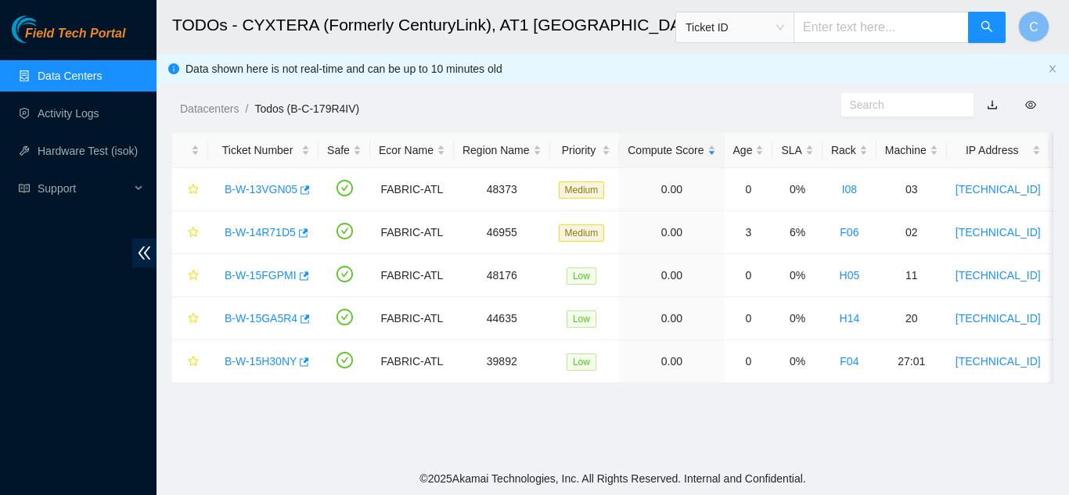
scroll to position [225, 0]
click at [88, 79] on link "Data Centers" at bounding box center [70, 76] width 64 height 13
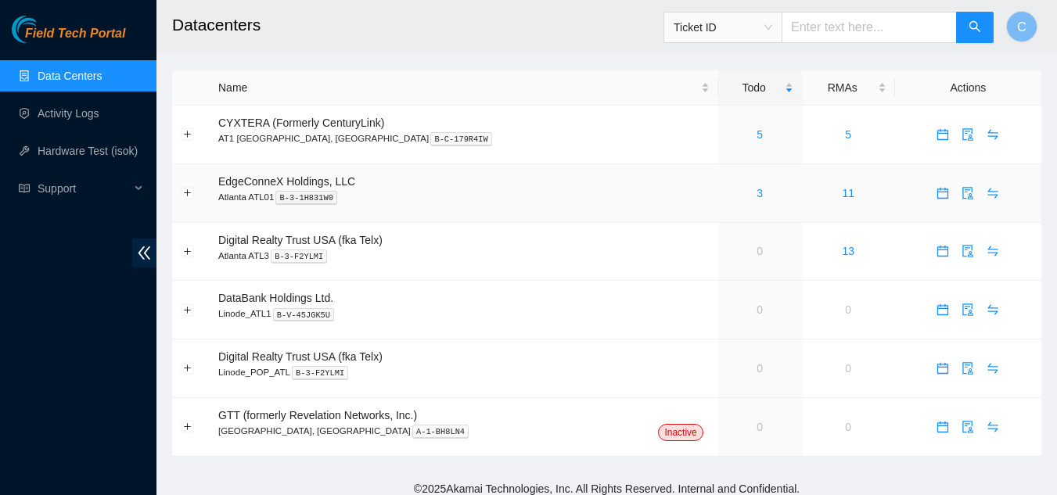
click at [727, 196] on div "3" at bounding box center [760, 193] width 67 height 17
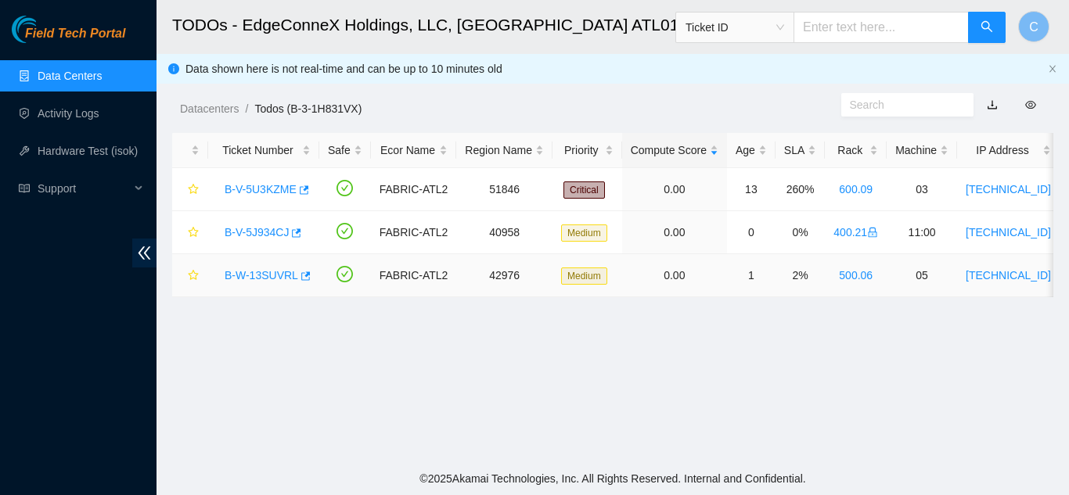
click at [243, 278] on link "B-W-13SUVRL" at bounding box center [262, 275] width 74 height 13
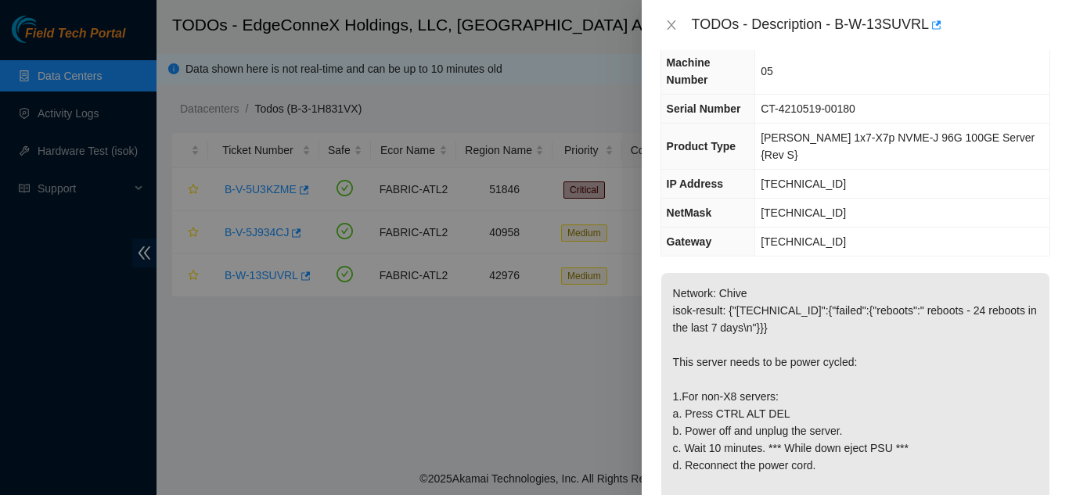
scroll to position [156, 0]
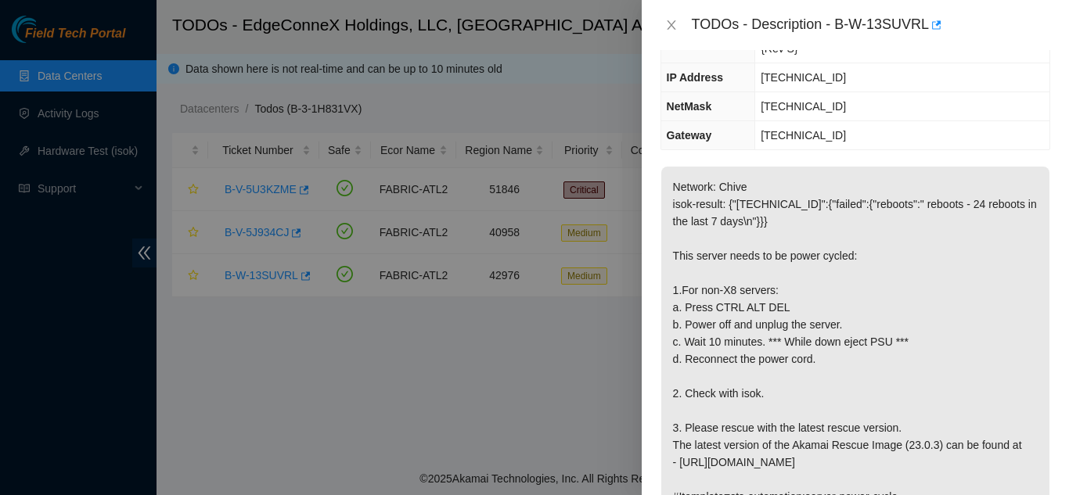
click at [676, 32] on div "TODOs - Description - B-W-13SUVRL" at bounding box center [855, 25] width 390 height 25
click at [667, 19] on icon "close" at bounding box center [671, 25] width 13 height 13
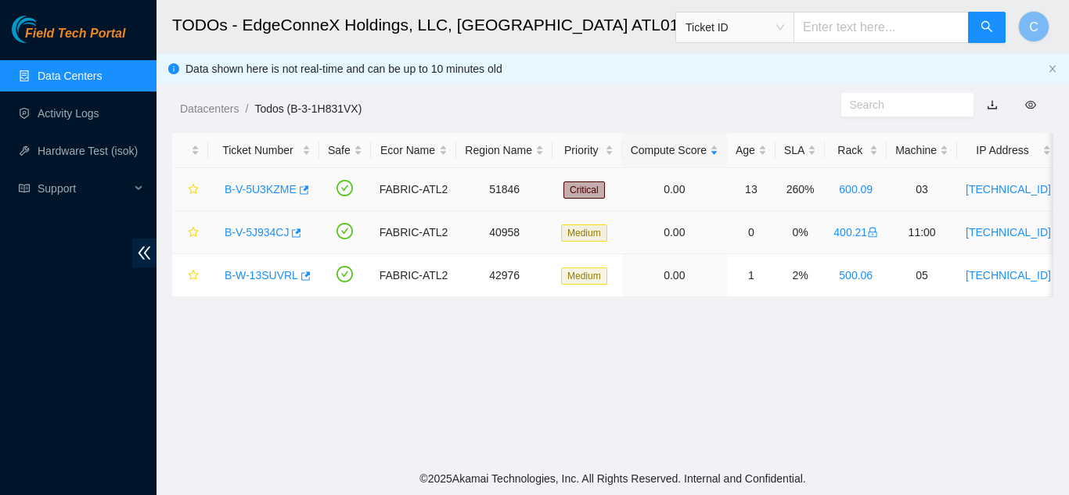
scroll to position [208, 0]
click at [243, 235] on link "B-V-5J934CJ" at bounding box center [257, 232] width 64 height 13
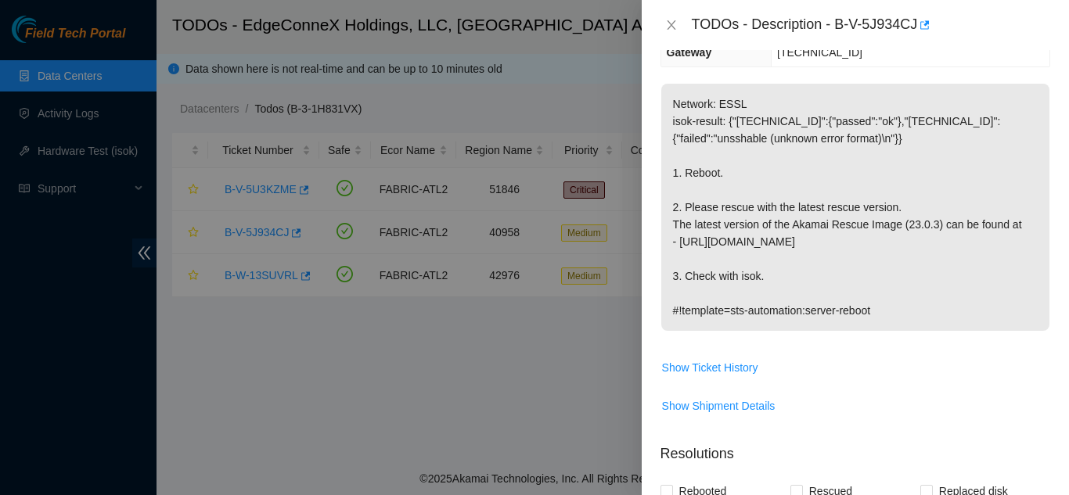
scroll to position [235, 0]
click at [672, 26] on icon "close" at bounding box center [671, 24] width 9 height 9
